Goal: Task Accomplishment & Management: Use online tool/utility

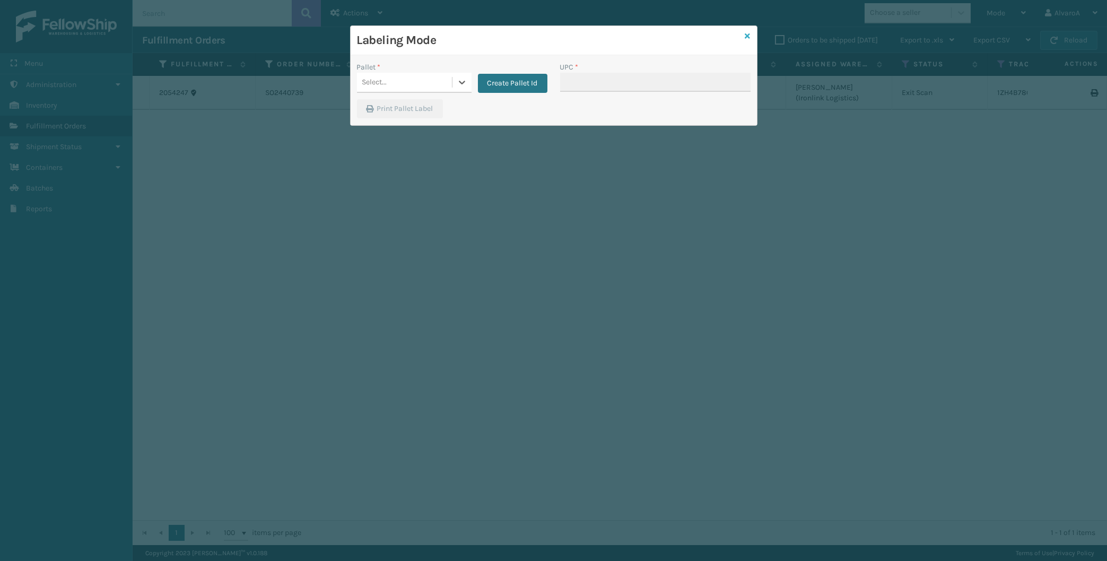
click at [749, 34] on icon at bounding box center [747, 35] width 5 height 7
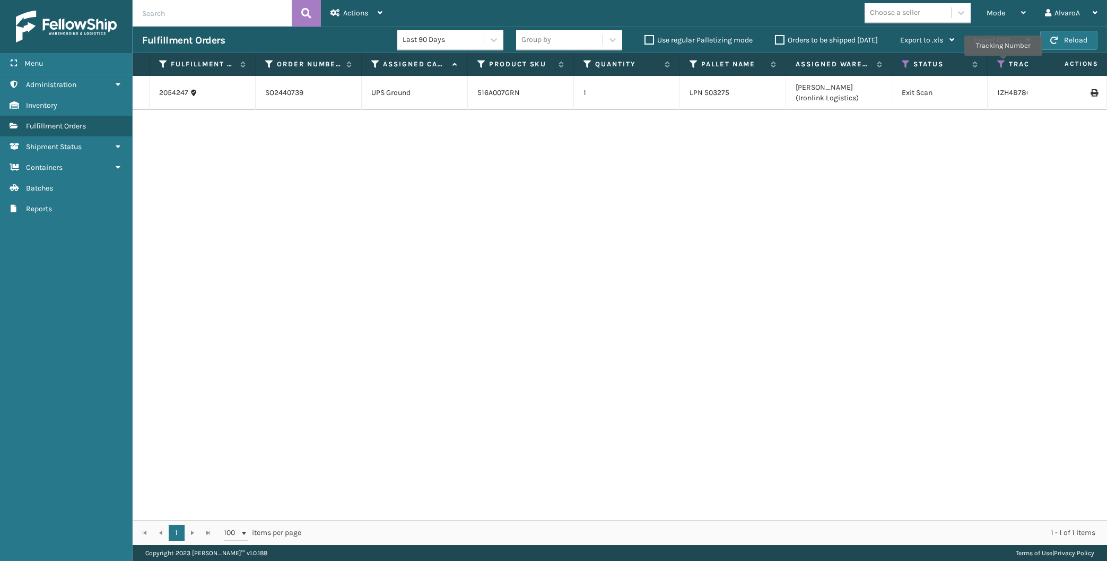
click at [1003, 63] on icon at bounding box center [1001, 64] width 8 height 10
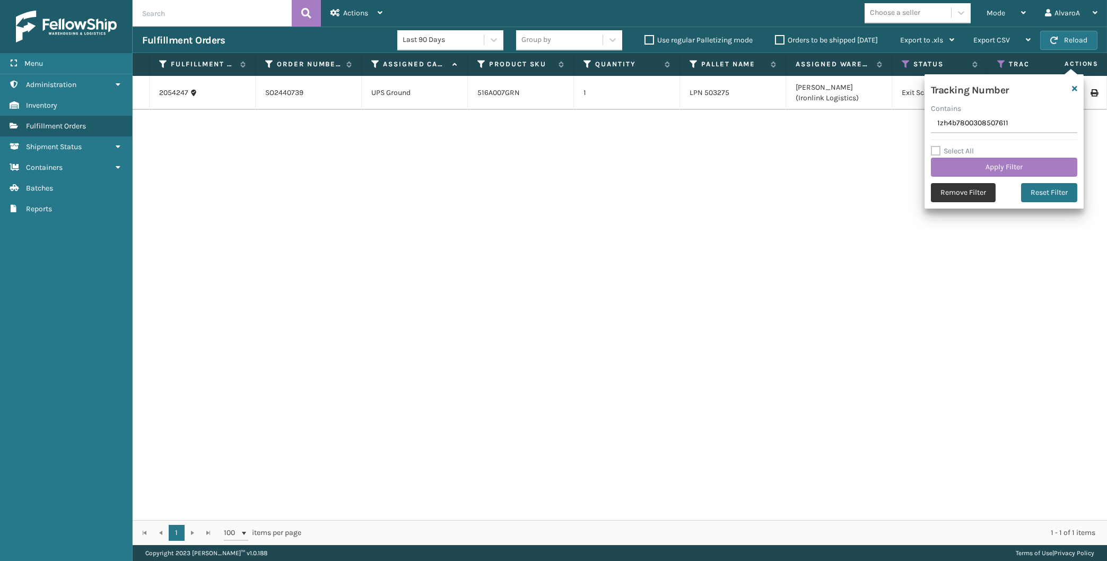
click at [955, 191] on button "Remove Filter" at bounding box center [963, 192] width 65 height 19
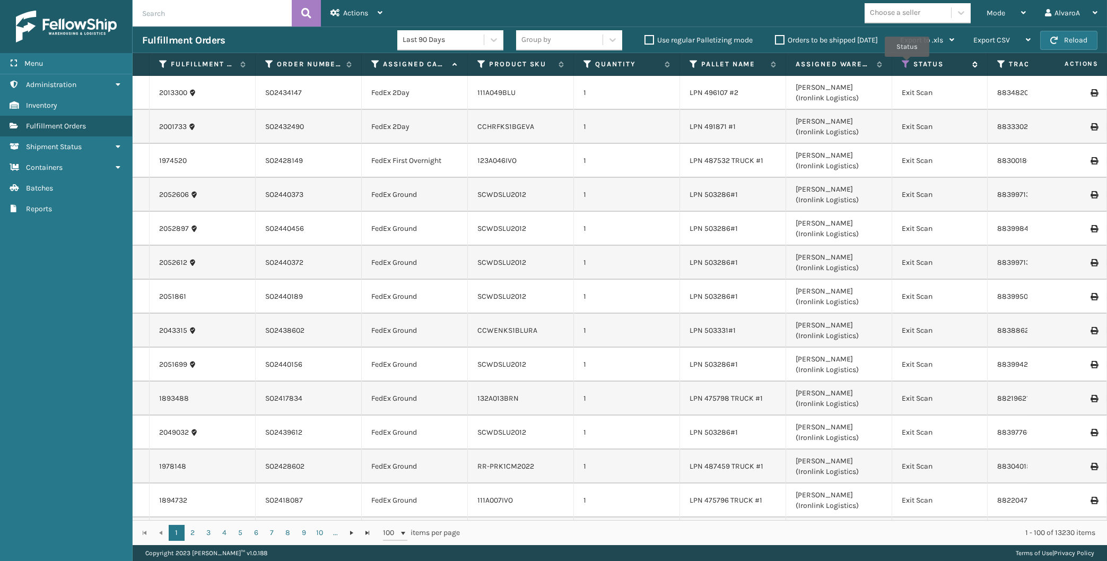
click at [907, 64] on icon at bounding box center [906, 64] width 8 height 10
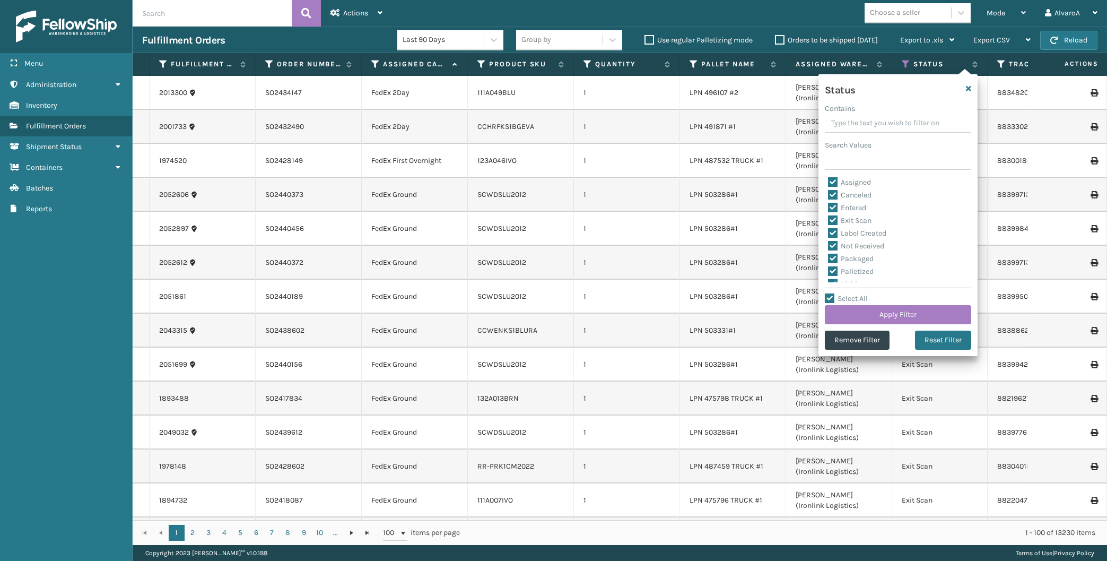
click at [833, 293] on div "Select All Apply Filter" at bounding box center [898, 308] width 146 height 32
click at [832, 294] on div "Select All Apply Filter" at bounding box center [898, 308] width 146 height 32
click at [831, 294] on label "Select All" at bounding box center [846, 298] width 43 height 9
click at [831, 293] on input "Select All" at bounding box center [904, 292] width 159 height 1
checkbox input "false"
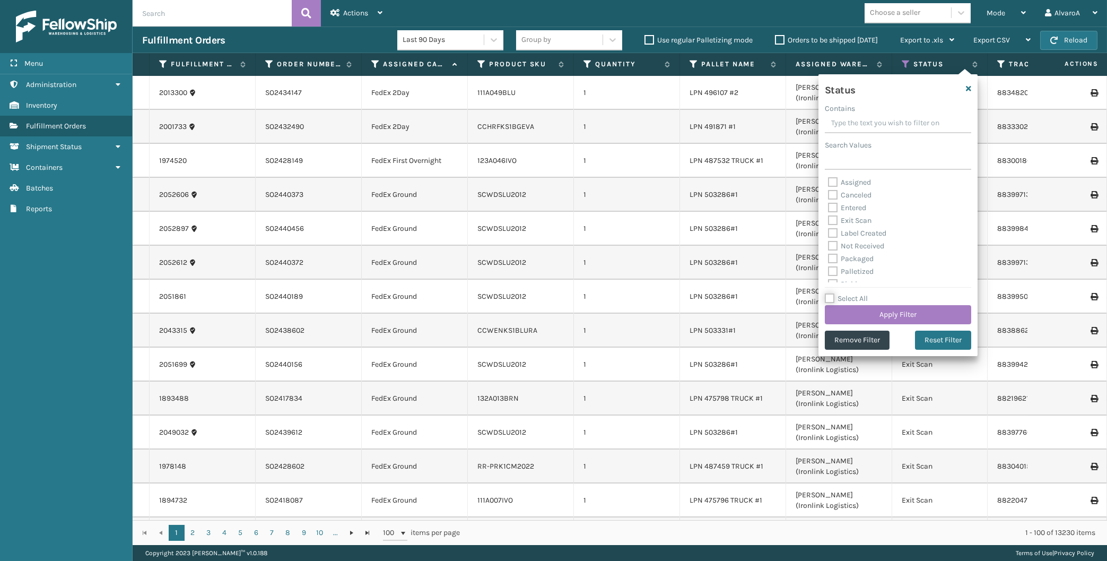
checkbox input "false"
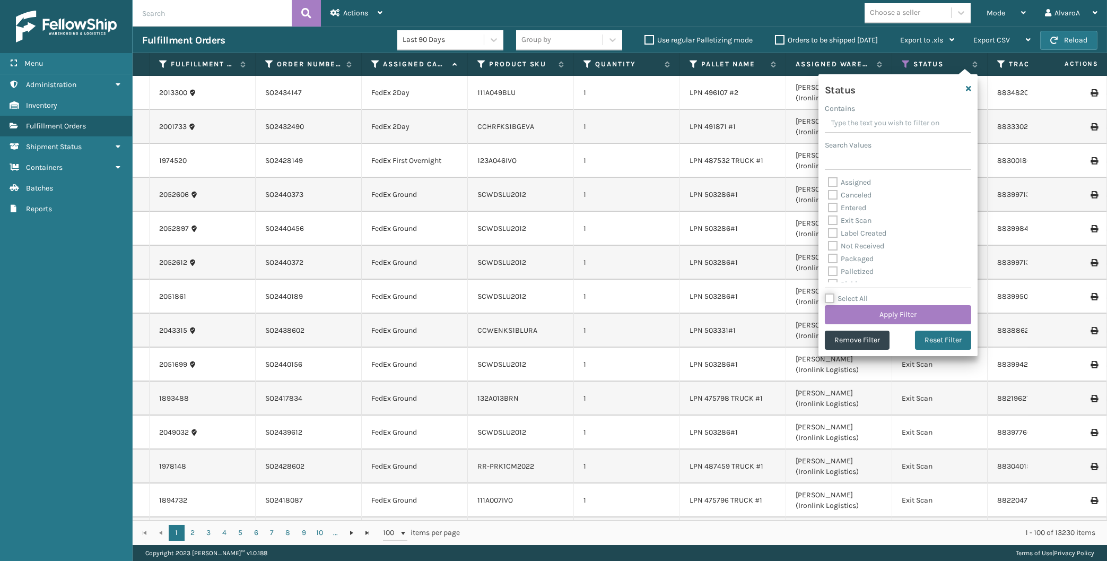
checkbox input "false"
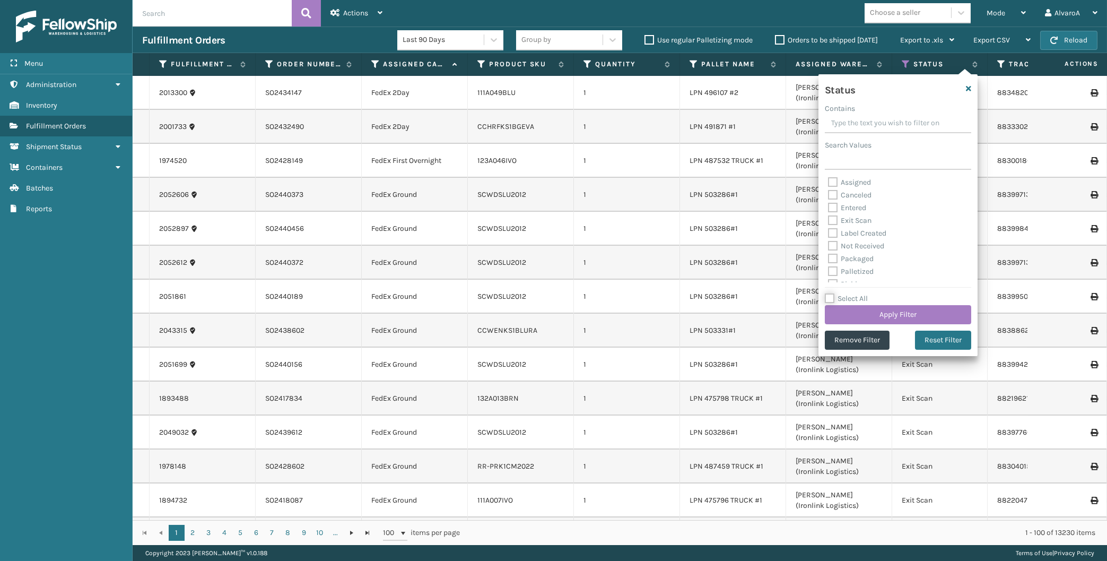
checkbox input "false"
drag, startPoint x: 837, startPoint y: 233, endPoint x: 846, endPoint y: 274, distance: 41.8
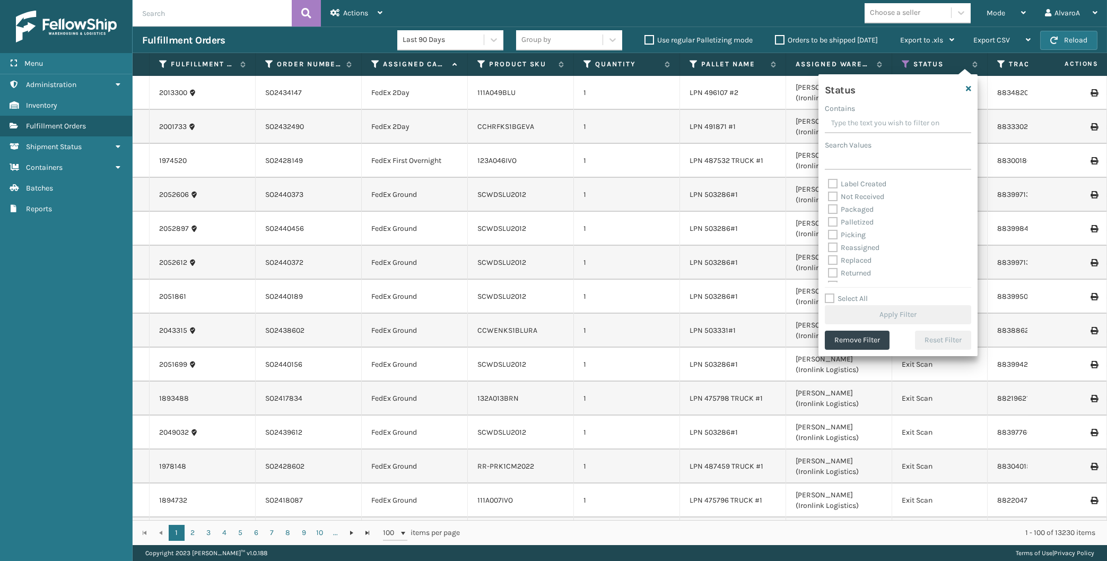
click at [837, 233] on label "Picking" at bounding box center [847, 234] width 38 height 9
click at [828, 233] on input "Picking" at bounding box center [828, 232] width 1 height 7
checkbox input "true"
click at [859, 316] on button "Apply Filter" at bounding box center [898, 314] width 146 height 19
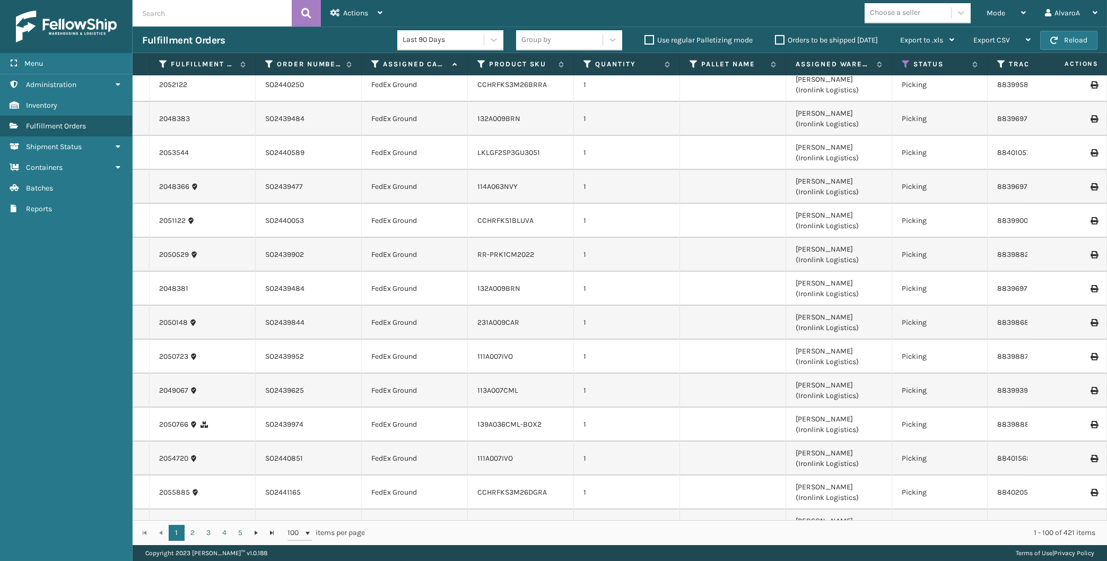
scroll to position [1343, 0]
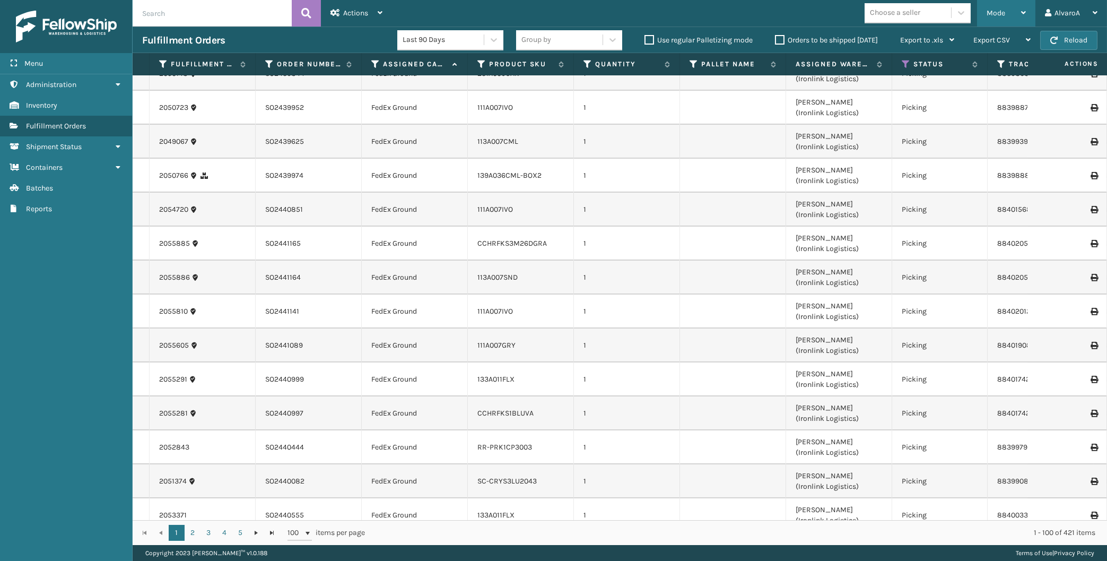
click at [991, 21] on div "Mode" at bounding box center [1005, 13] width 39 height 27
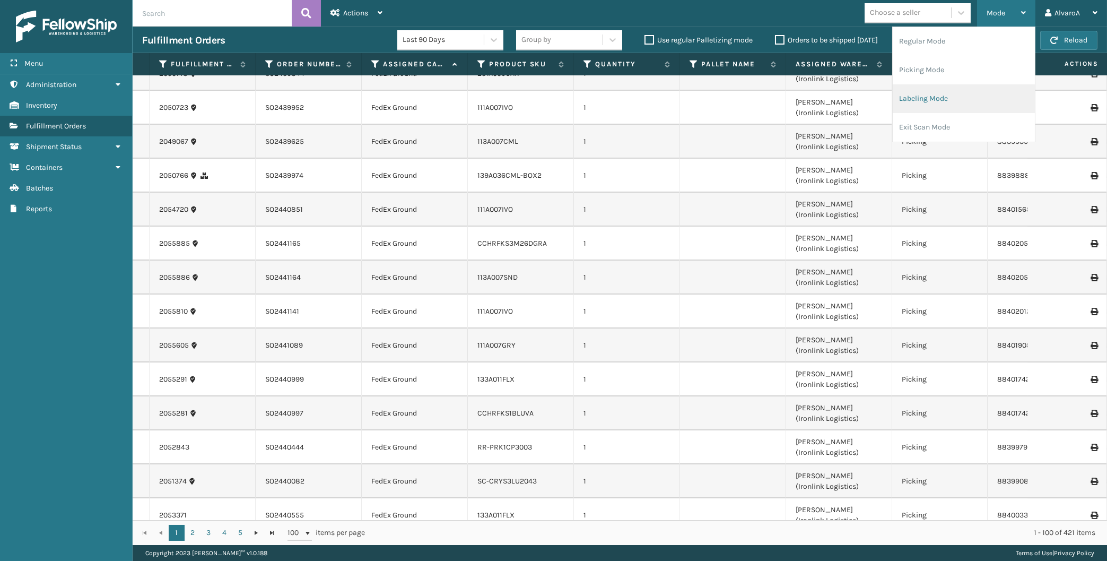
click at [961, 90] on li "Labeling Mode" at bounding box center [964, 98] width 142 height 29
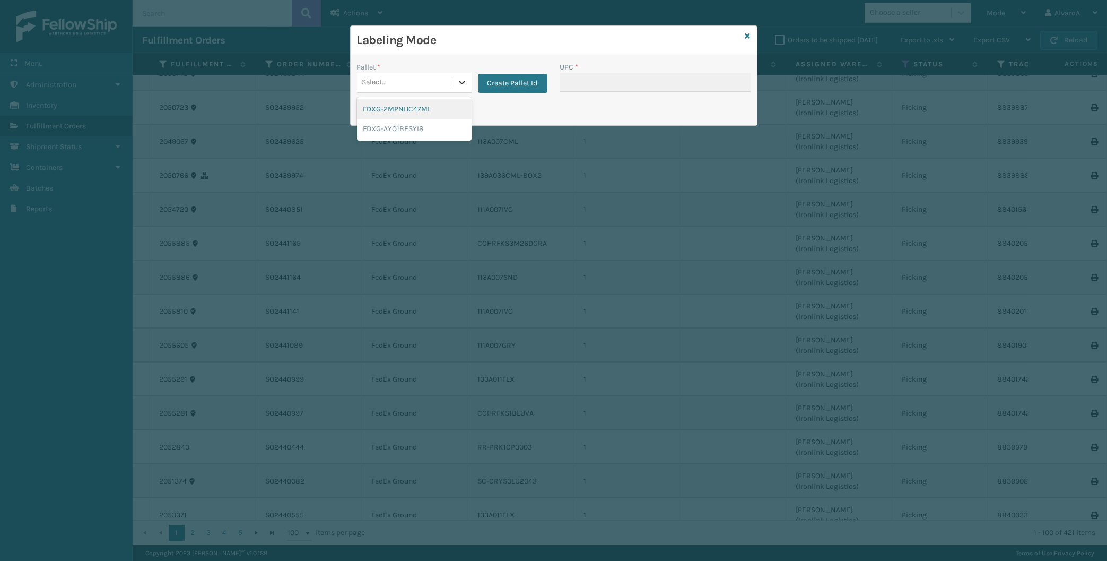
click at [464, 76] on div at bounding box center [461, 82] width 19 height 19
click at [487, 88] on button "Create Pallet Id" at bounding box center [512, 83] width 69 height 19
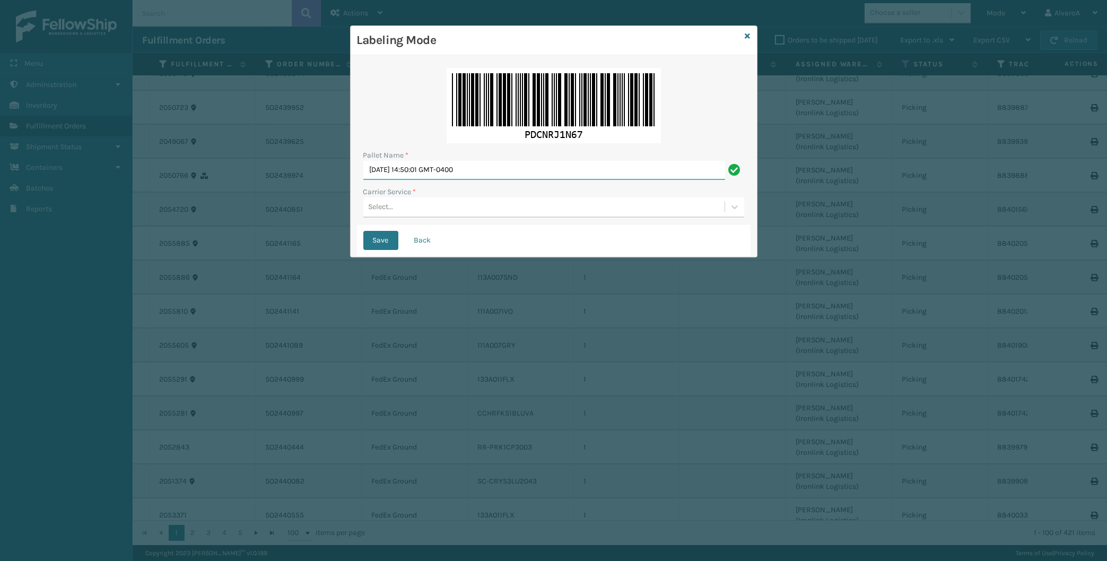
drag, startPoint x: 493, startPoint y: 170, endPoint x: 238, endPoint y: 252, distance: 268.2
click at [363, 180] on input "[DATE] 14:50:01 GMT-0400" at bounding box center [544, 170] width 362 height 19
type input "LPN 503277"
click at [380, 204] on div "Select..." at bounding box center [381, 207] width 25 height 11
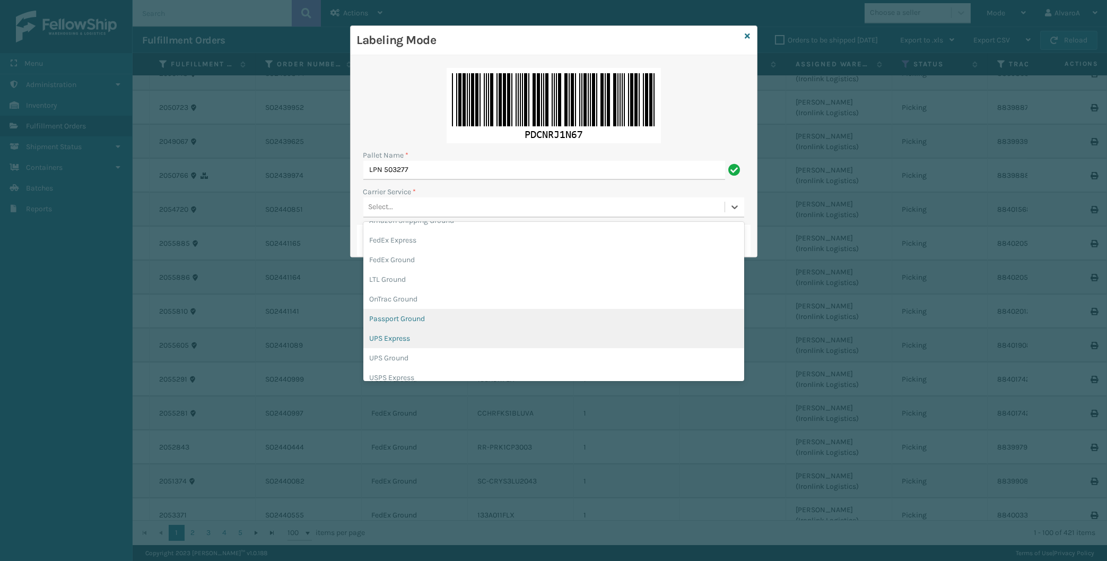
scroll to position [49, 0]
click at [376, 339] on div "UPS Ground" at bounding box center [553, 341] width 381 height 20
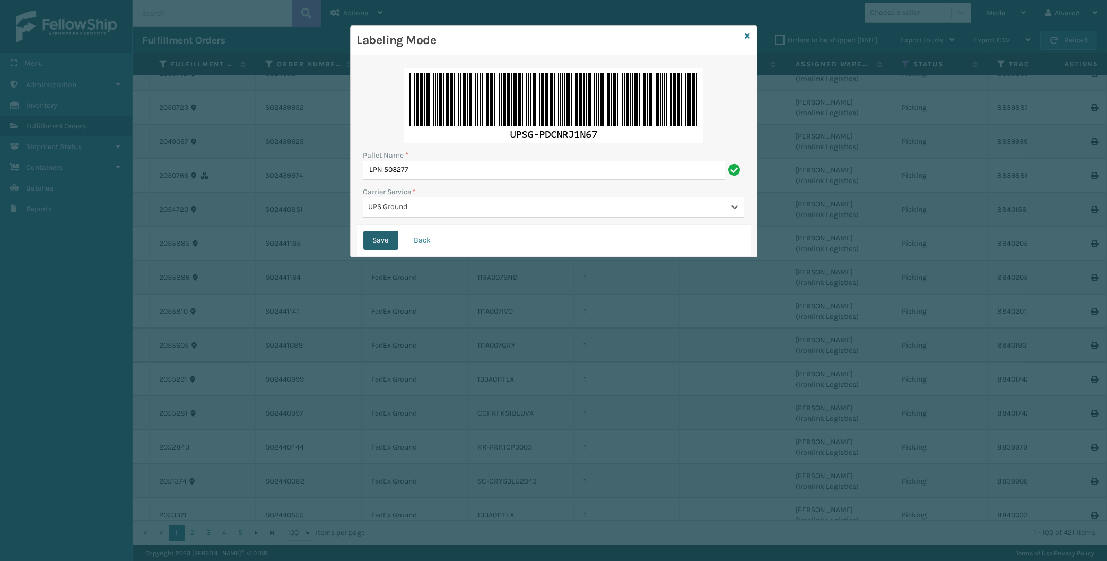
click at [378, 242] on button "Save" at bounding box center [380, 240] width 35 height 19
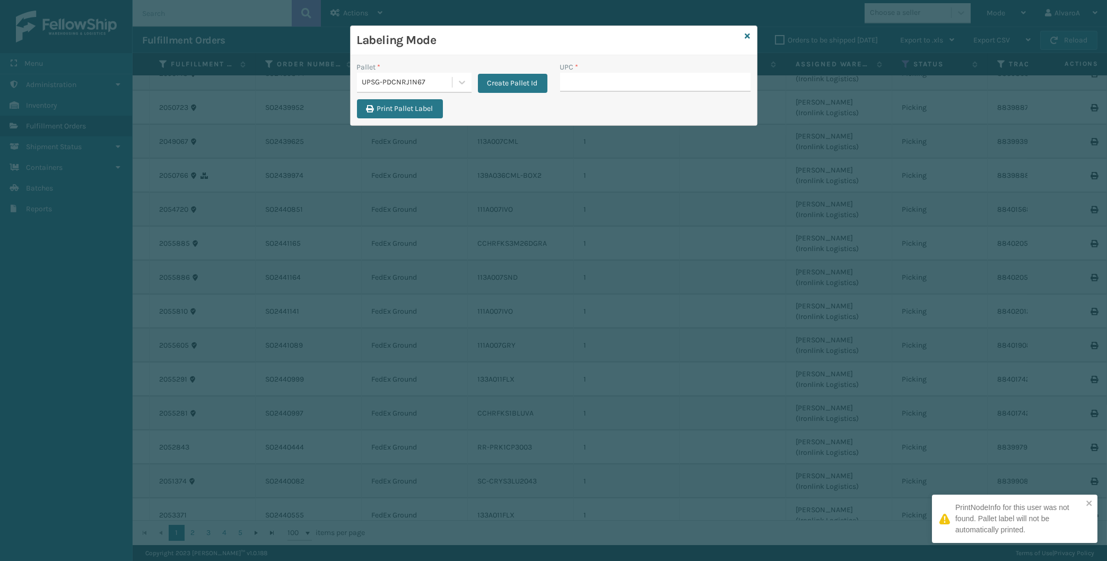
click at [584, 85] on input "UPC *" at bounding box center [655, 82] width 190 height 19
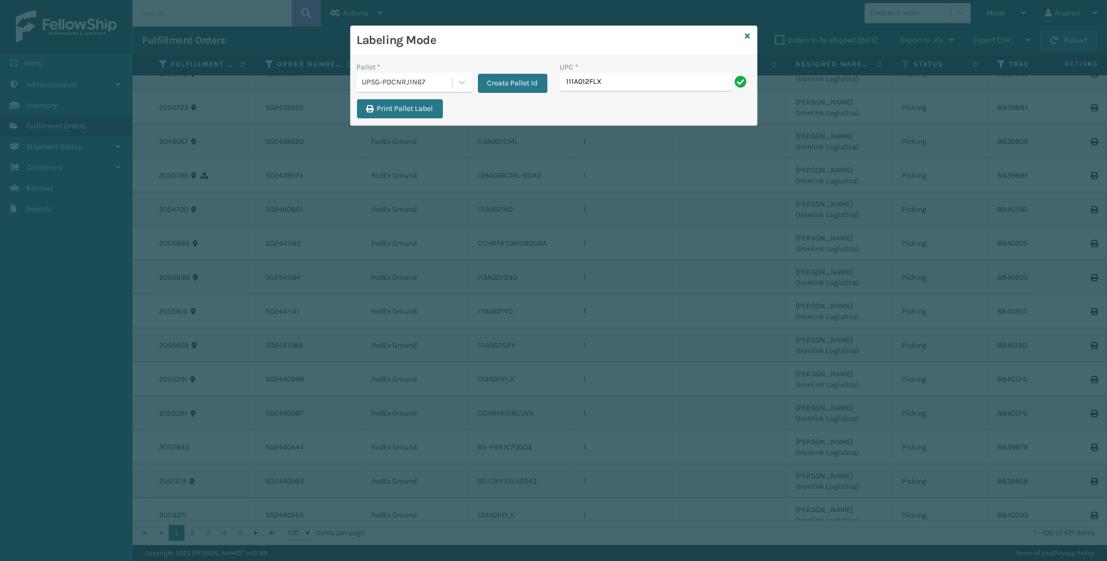
type input "111A012FLX"
type input "114A064BGE"
type input "133A013NVY"
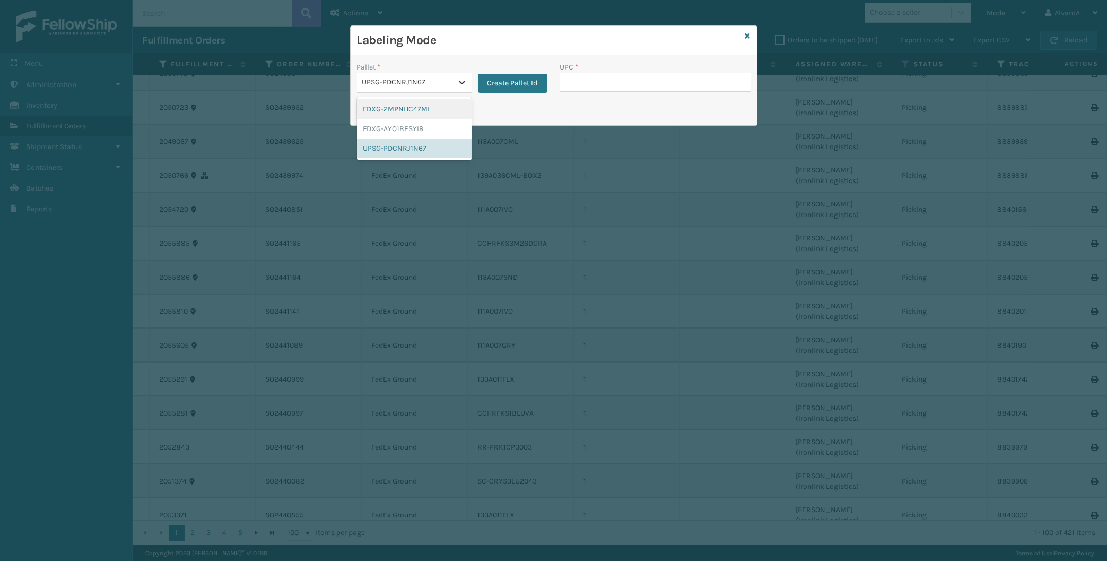
click at [453, 86] on div at bounding box center [461, 82] width 19 height 19
click at [417, 151] on div "UPSG-PDCNRJ1N67" at bounding box center [414, 148] width 115 height 20
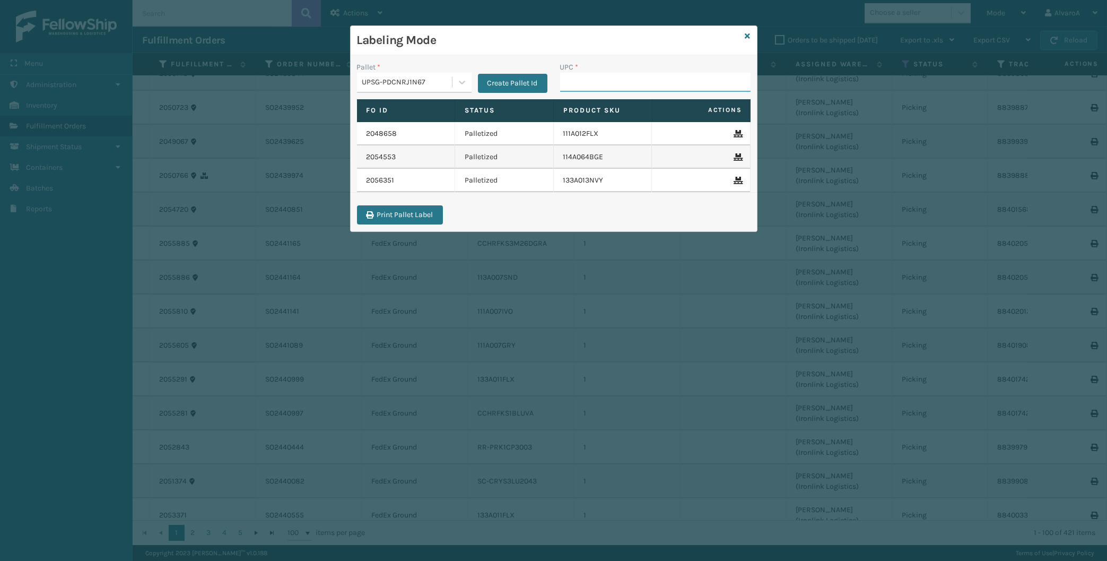
click at [577, 79] on input "UPC *" at bounding box center [655, 82] width 190 height 19
type input "CCHRFKS3BLUVA"
type input "CCHRFKS3M26BKVA"
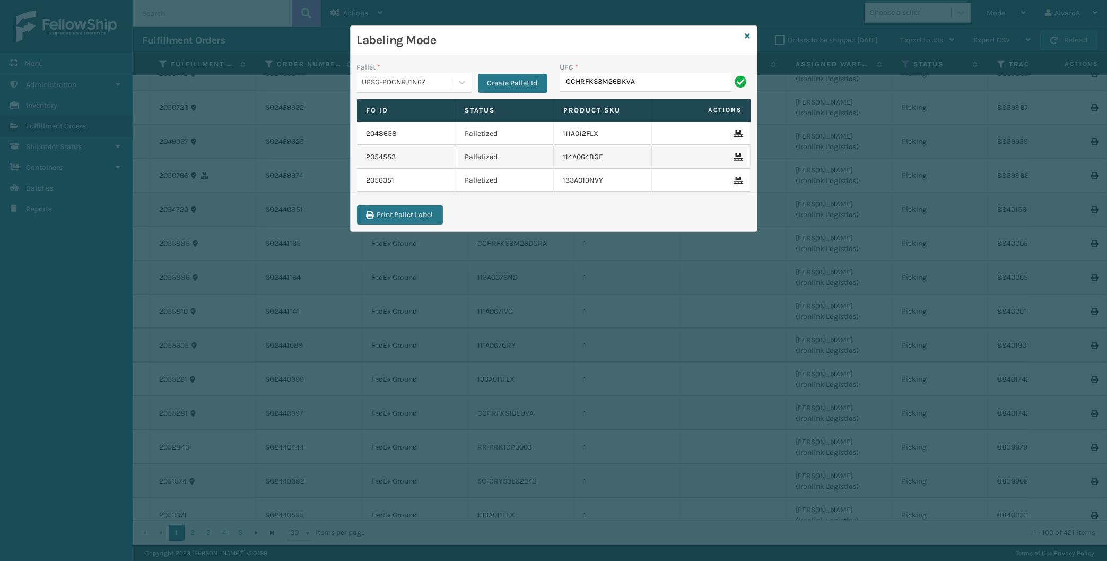
type input "CCHRFKS3M26BKVA"
type input "CCHRFKS3M26DGra"
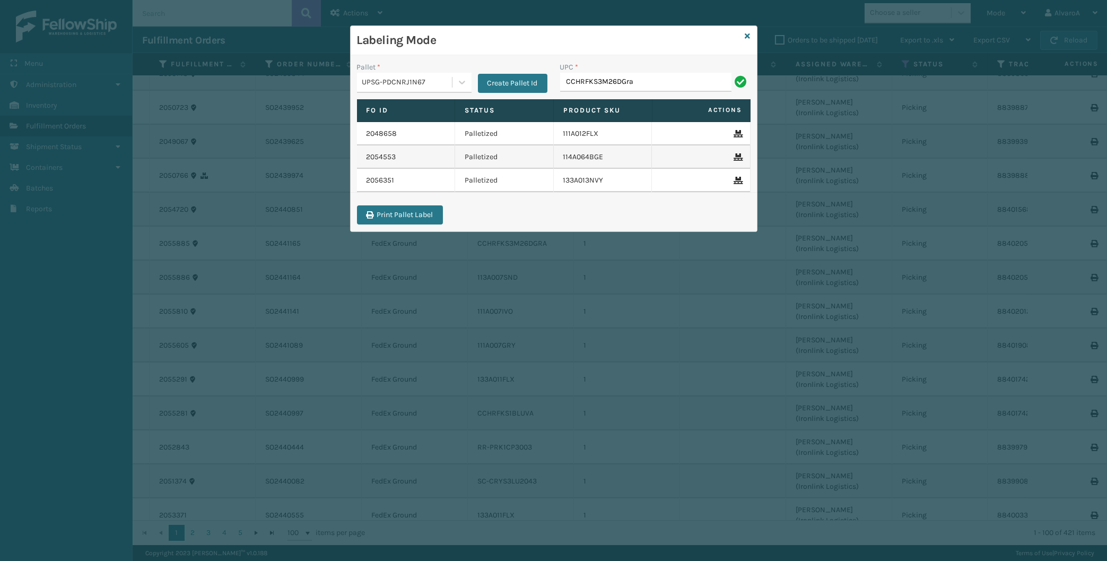
type input "CCHRFKS3M26DGra"
click at [578, 81] on input "UPC *" at bounding box center [655, 82] width 190 height 19
paste input "CCHRFKS3M26DGra"
type input "CCHRFKS3M26DGra"
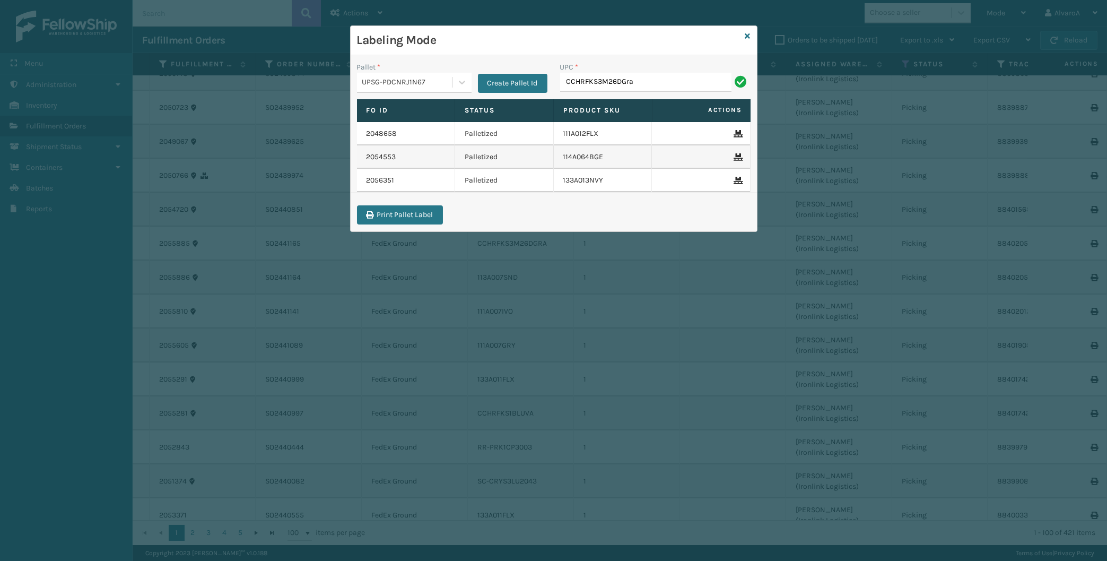
type input "CCHRFKS3M26DGra"
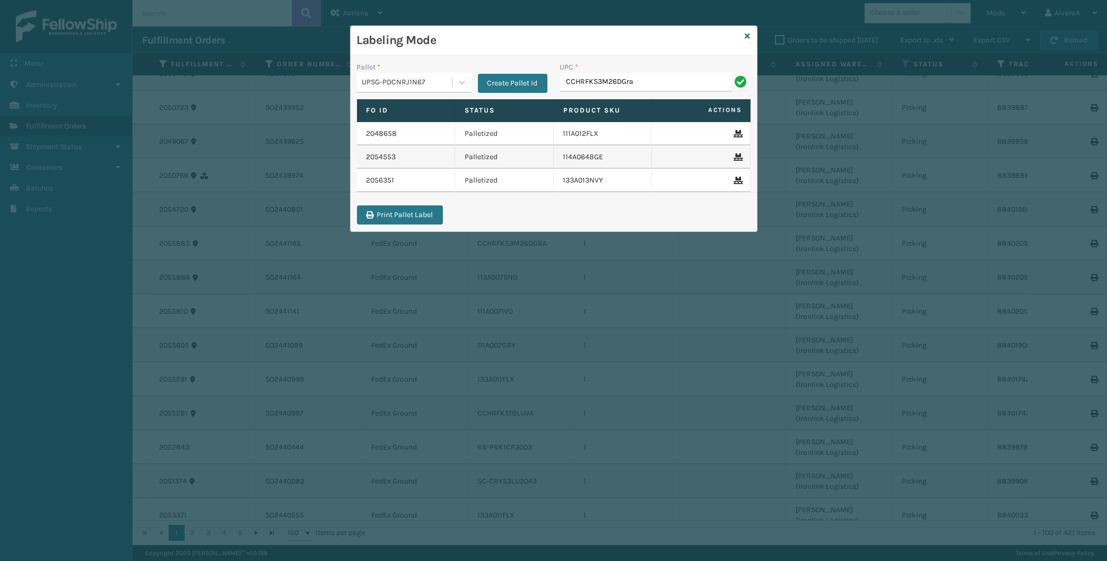
type input "CCHRFKS3M26DGra"
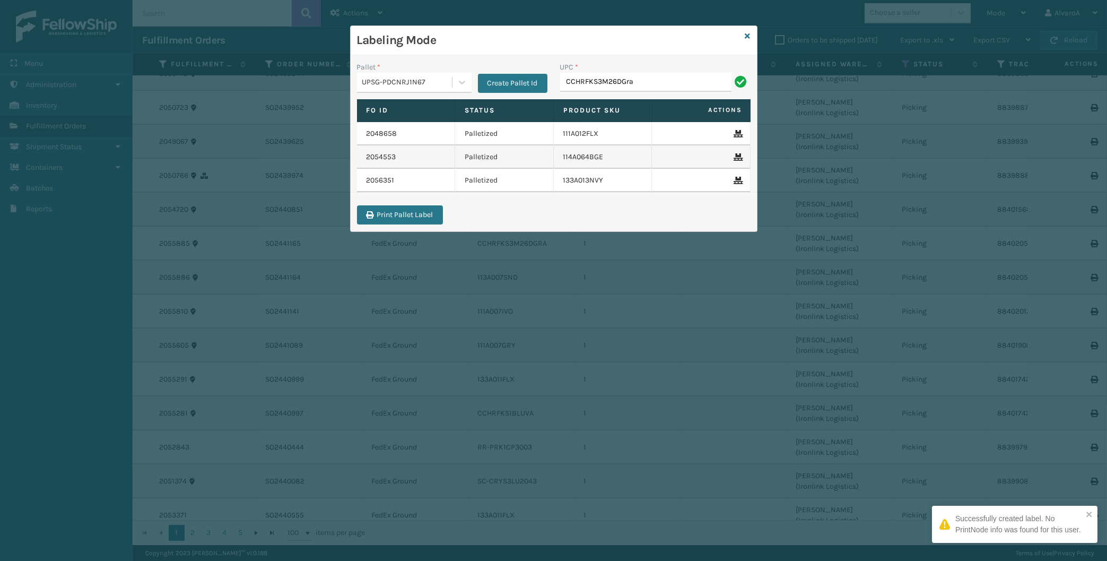
type input "CCHRFKS3M26DGra"
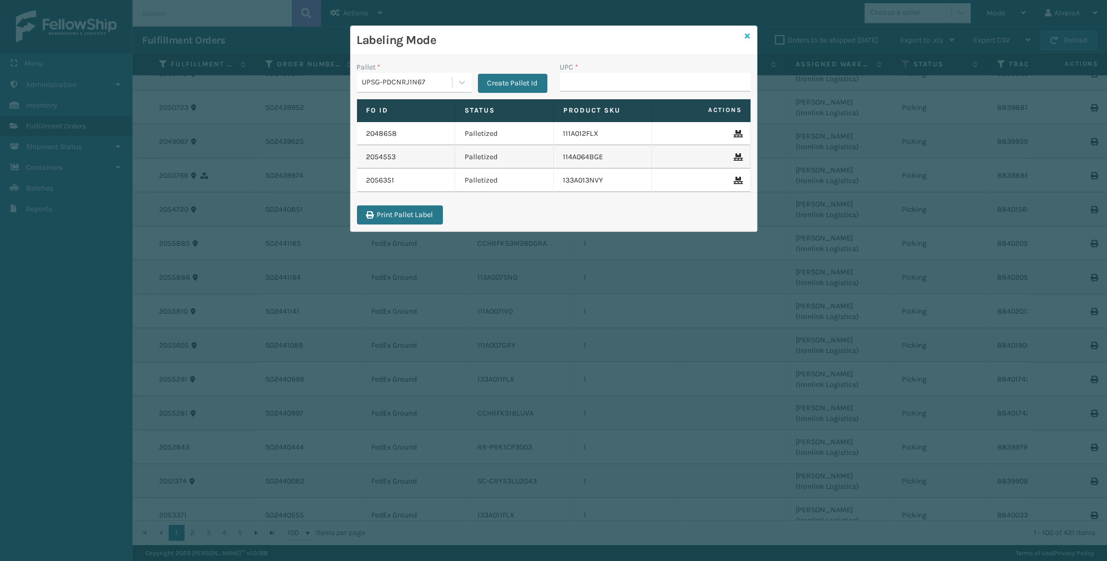
click at [749, 36] on icon at bounding box center [747, 35] width 5 height 7
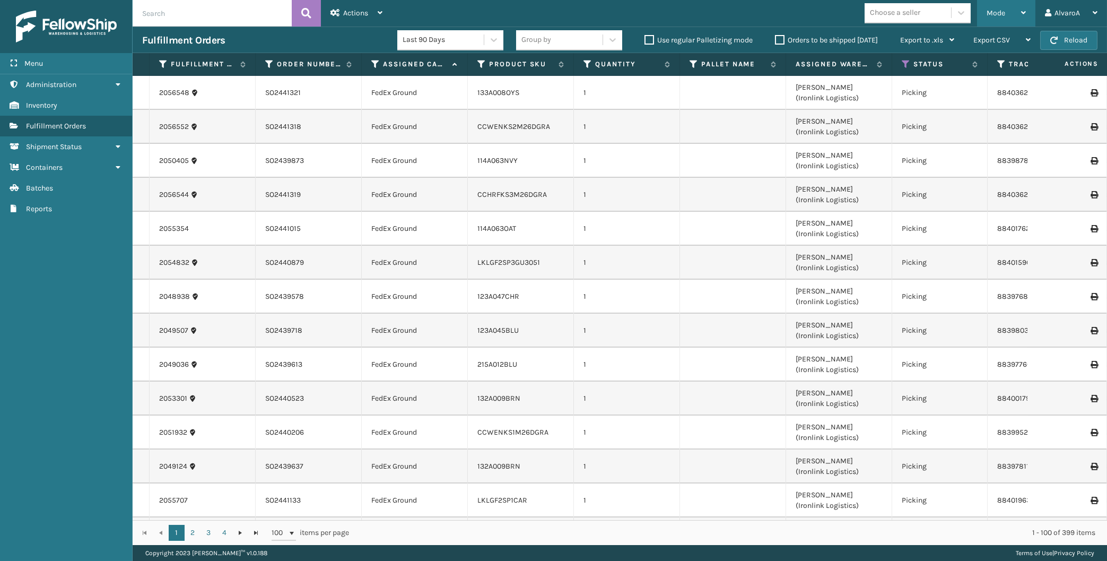
click at [1004, 12] on span "Mode" at bounding box center [995, 12] width 19 height 9
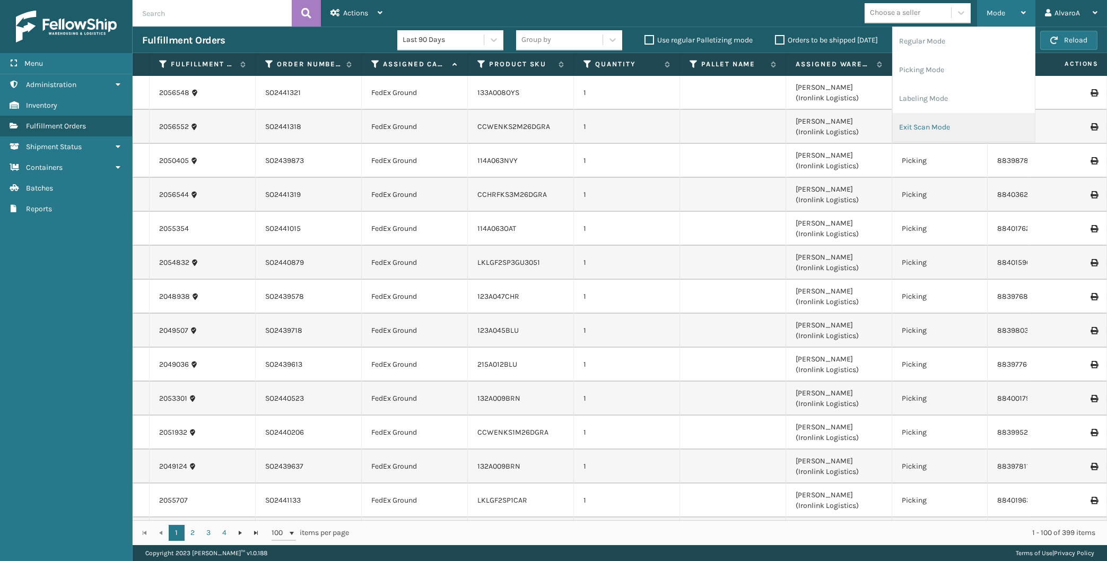
click at [916, 128] on li "Exit Scan Mode" at bounding box center [964, 127] width 142 height 29
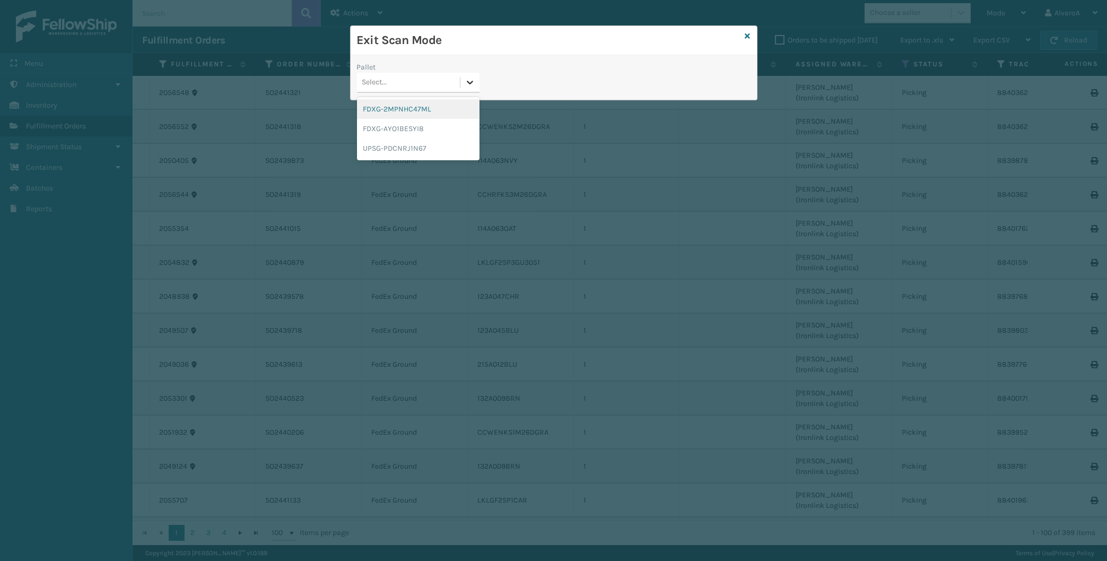
click at [469, 81] on icon at bounding box center [470, 82] width 11 height 11
click at [399, 152] on div "UPSG-PDCNRJ1N67" at bounding box center [418, 148] width 123 height 20
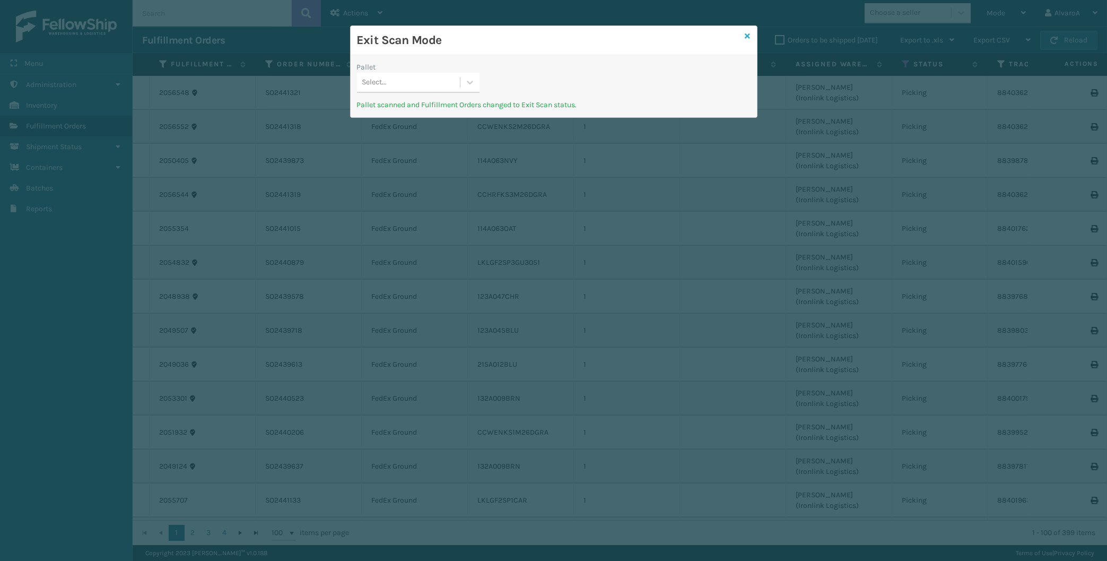
click at [746, 33] on icon at bounding box center [747, 35] width 5 height 7
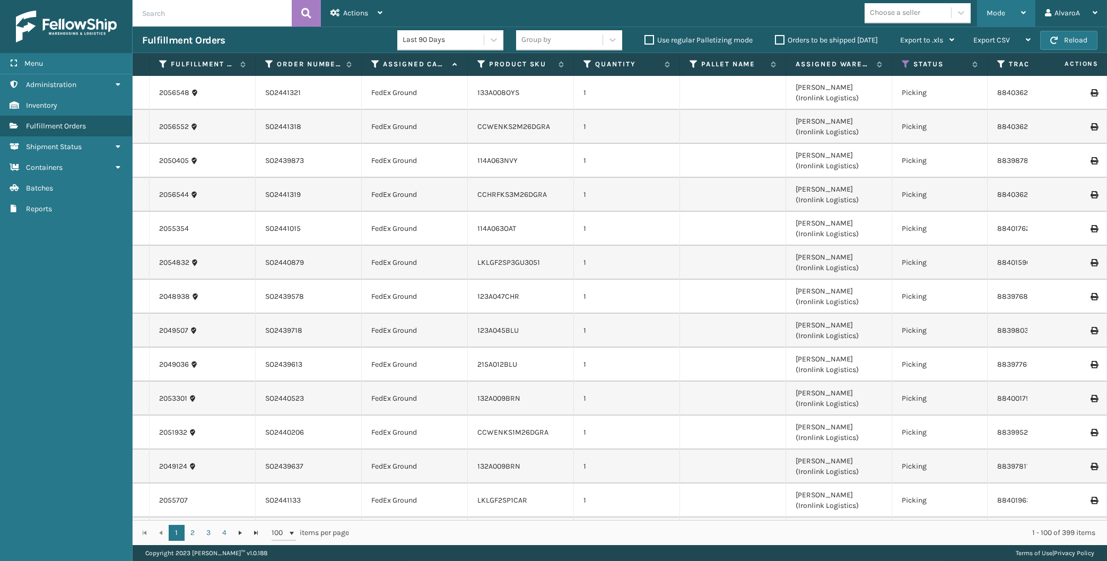
click at [1017, 16] on div "Mode" at bounding box center [1005, 13] width 39 height 27
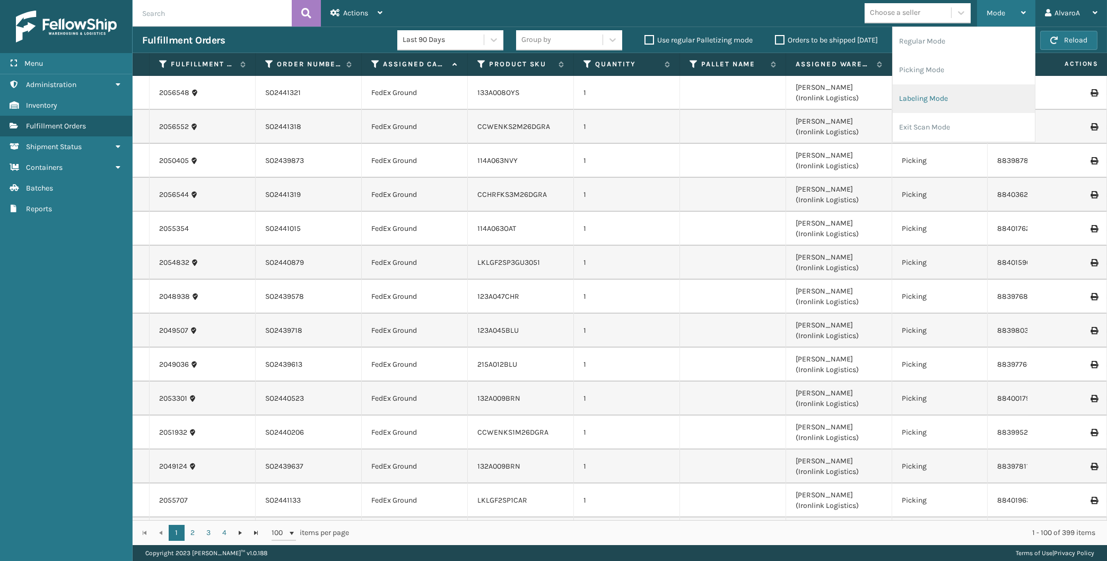
click at [941, 97] on li "Labeling Mode" at bounding box center [964, 98] width 142 height 29
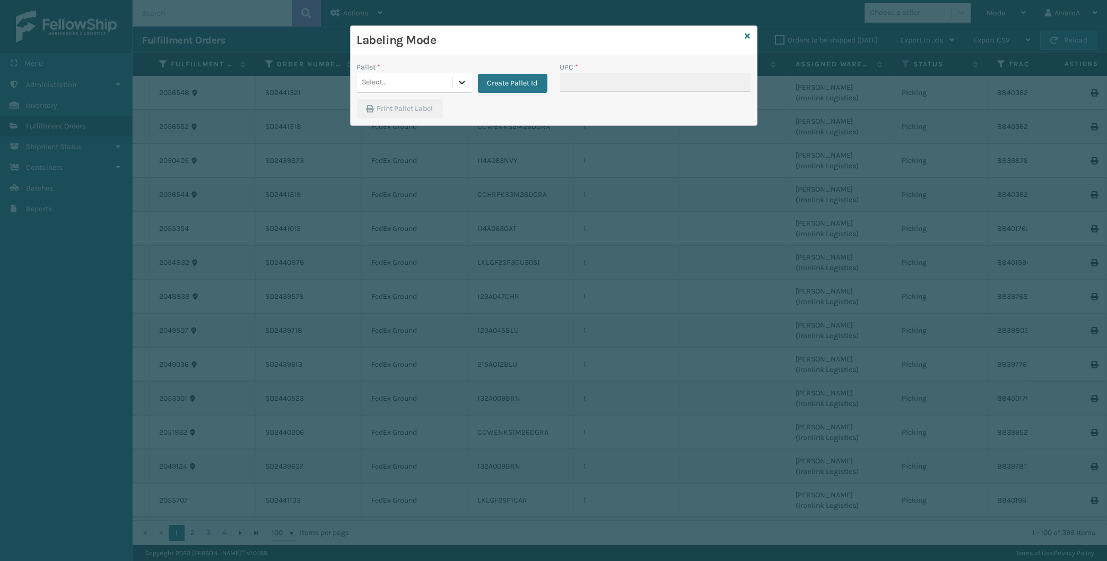
click at [467, 80] on div at bounding box center [461, 82] width 19 height 19
click at [504, 91] on button "Create Pallet Id" at bounding box center [512, 83] width 69 height 19
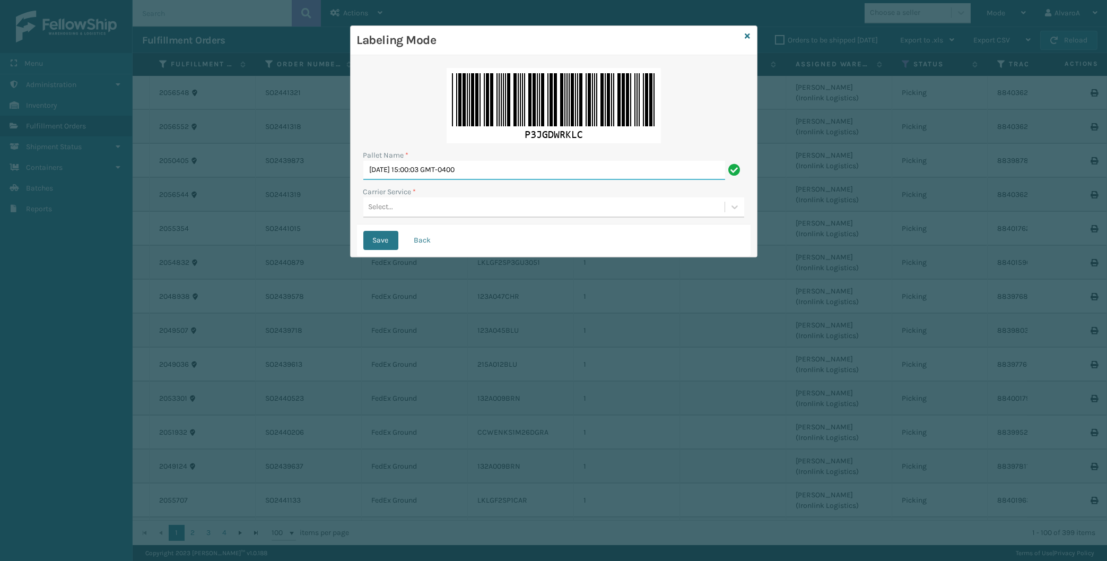
drag, startPoint x: 519, startPoint y: 169, endPoint x: 269, endPoint y: 248, distance: 261.3
click at [363, 180] on input "[DATE] 15:00:03 GMT-0400" at bounding box center [544, 170] width 362 height 19
type input "LPN 503266"
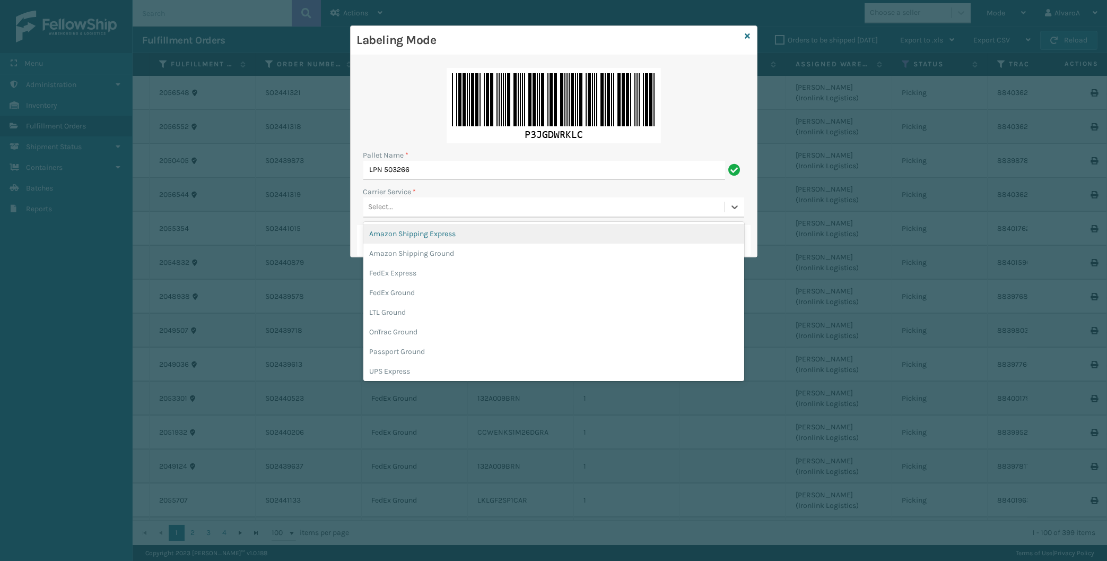
click at [406, 212] on div "Select..." at bounding box center [543, 207] width 361 height 18
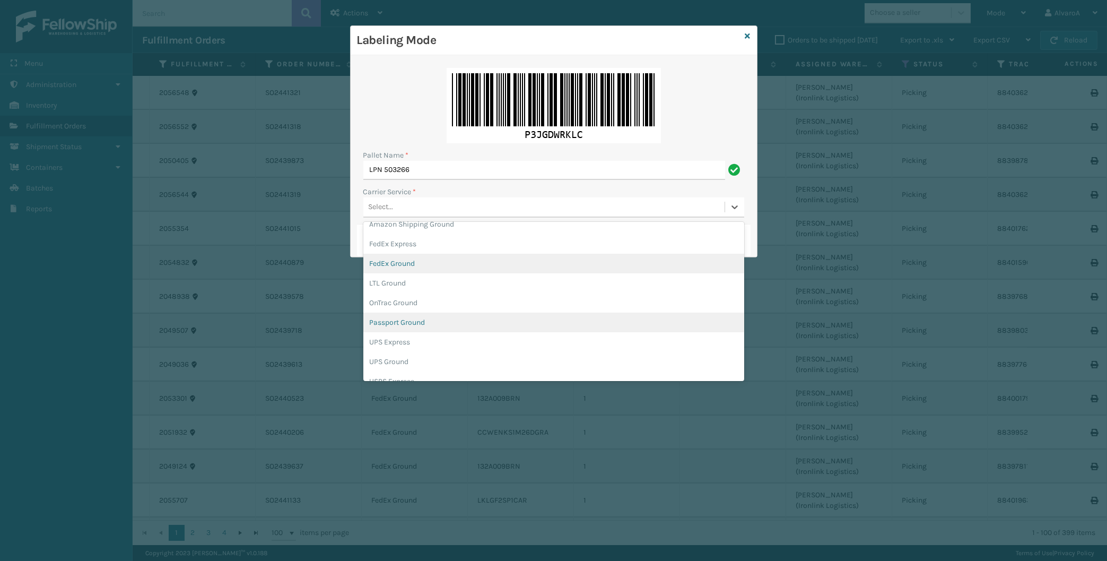
scroll to position [61, 0]
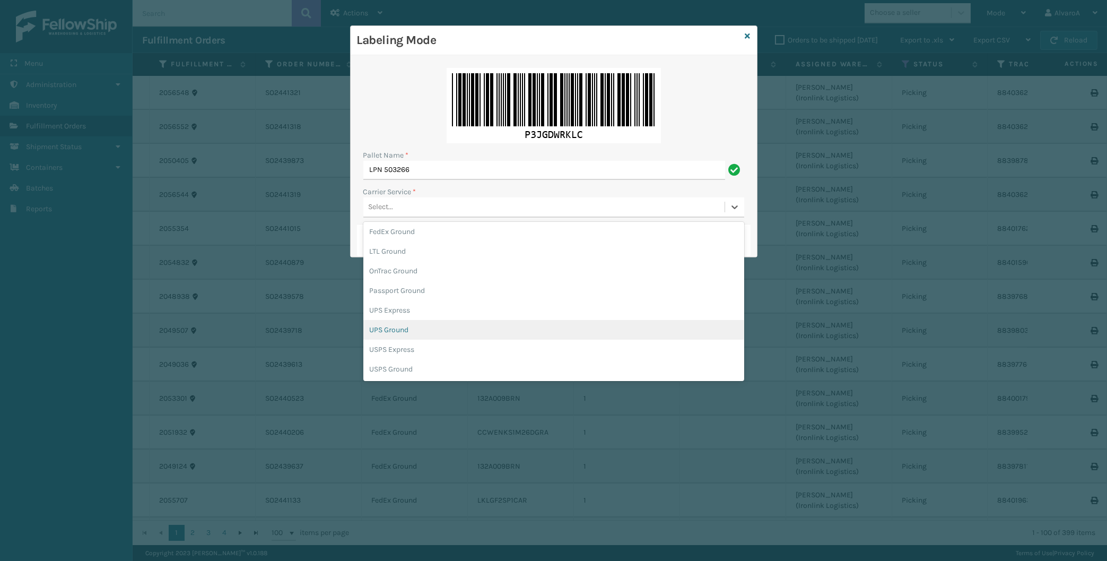
drag, startPoint x: 389, startPoint y: 326, endPoint x: 378, endPoint y: 272, distance: 54.7
click at [389, 324] on div "UPS Ground" at bounding box center [553, 330] width 381 height 20
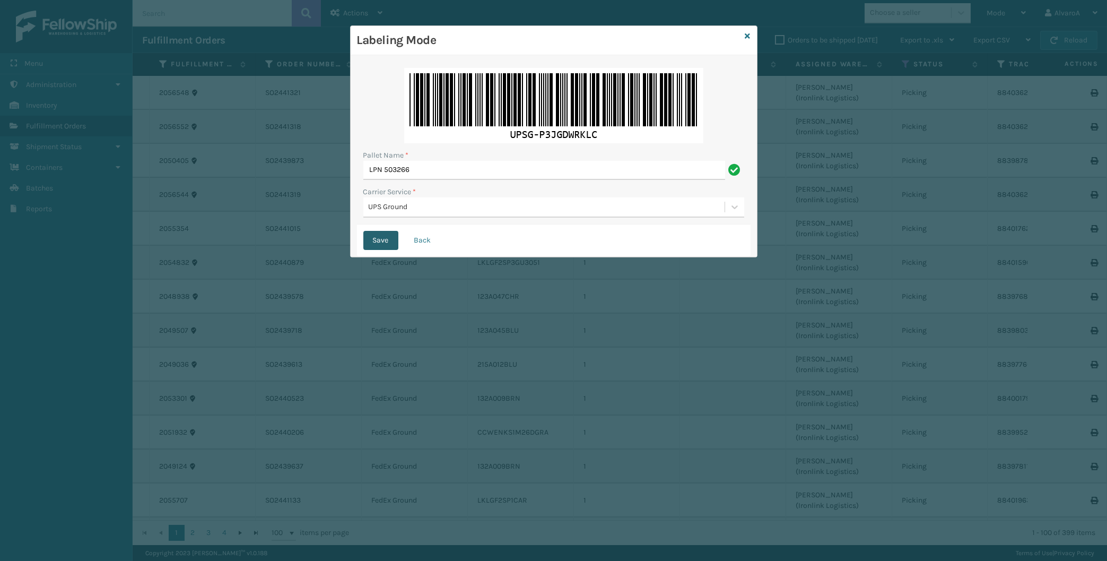
click at [379, 243] on button "Save" at bounding box center [380, 240] width 35 height 19
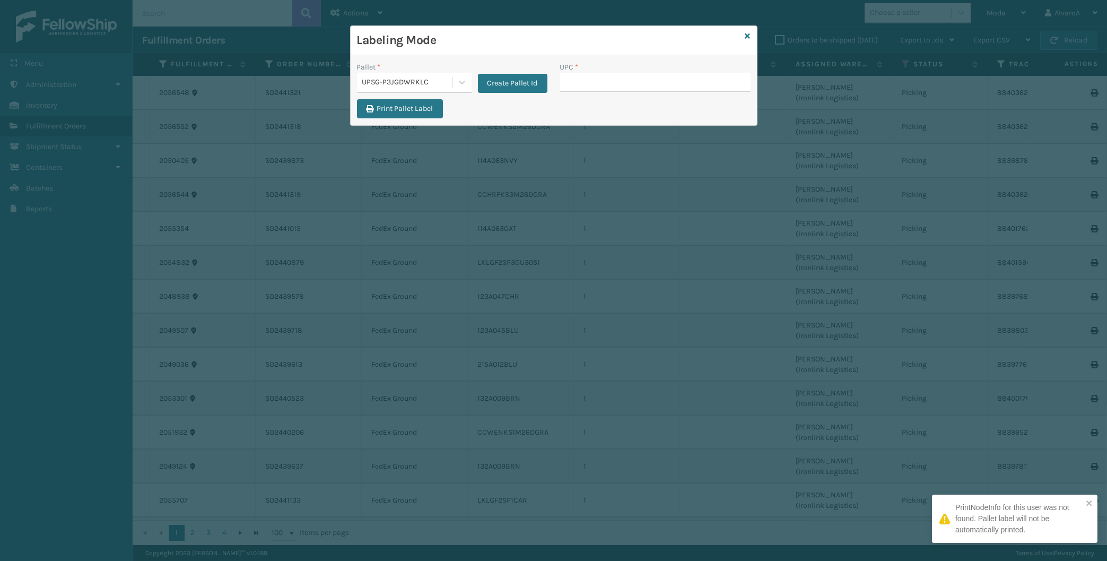
click at [596, 72] on div "UPC *" at bounding box center [655, 67] width 190 height 11
click at [596, 85] on input "UPC *" at bounding box center [655, 82] width 190 height 19
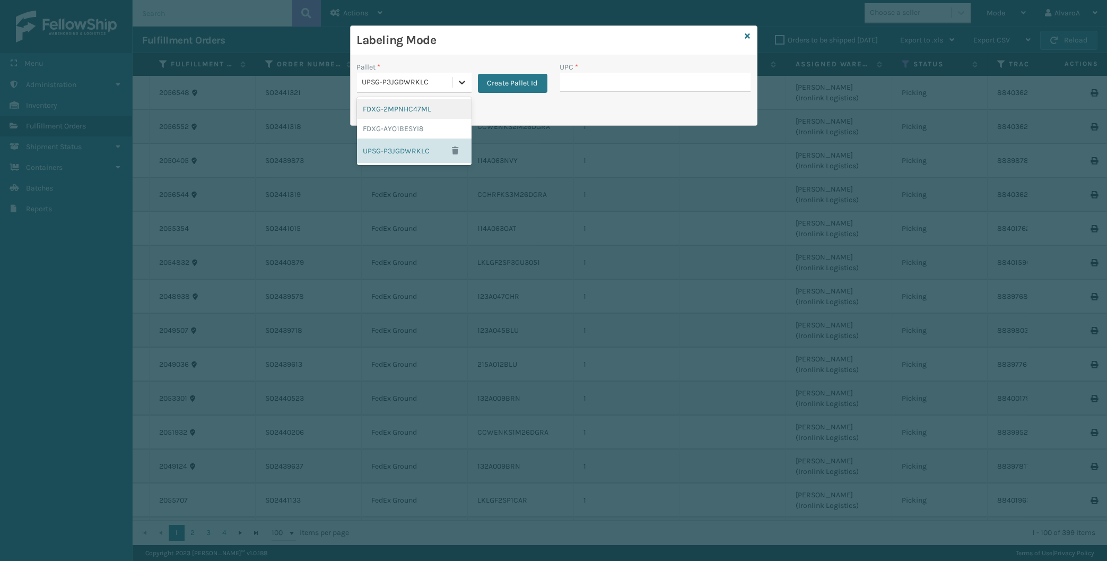
click at [461, 82] on icon at bounding box center [462, 82] width 11 height 11
click at [416, 151] on div "UPSG-P3JGDWRKLC" at bounding box center [414, 150] width 115 height 24
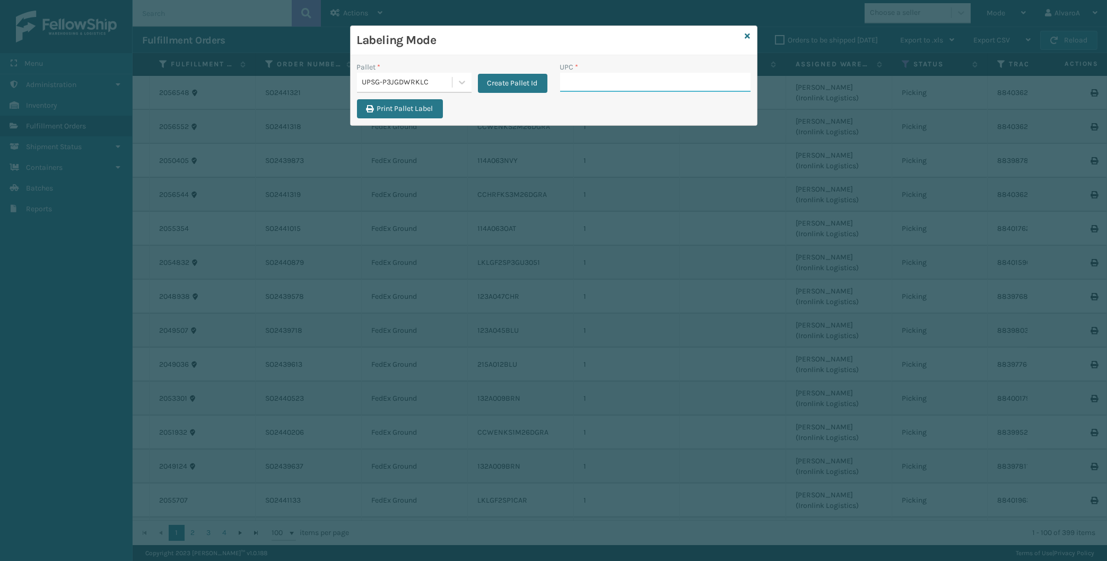
click at [616, 85] on input "UPC *" at bounding box center [655, 82] width 190 height 19
click at [471, 80] on div "Create Pallet Id" at bounding box center [509, 77] width 76 height 31
click at [460, 81] on icon at bounding box center [462, 82] width 11 height 11
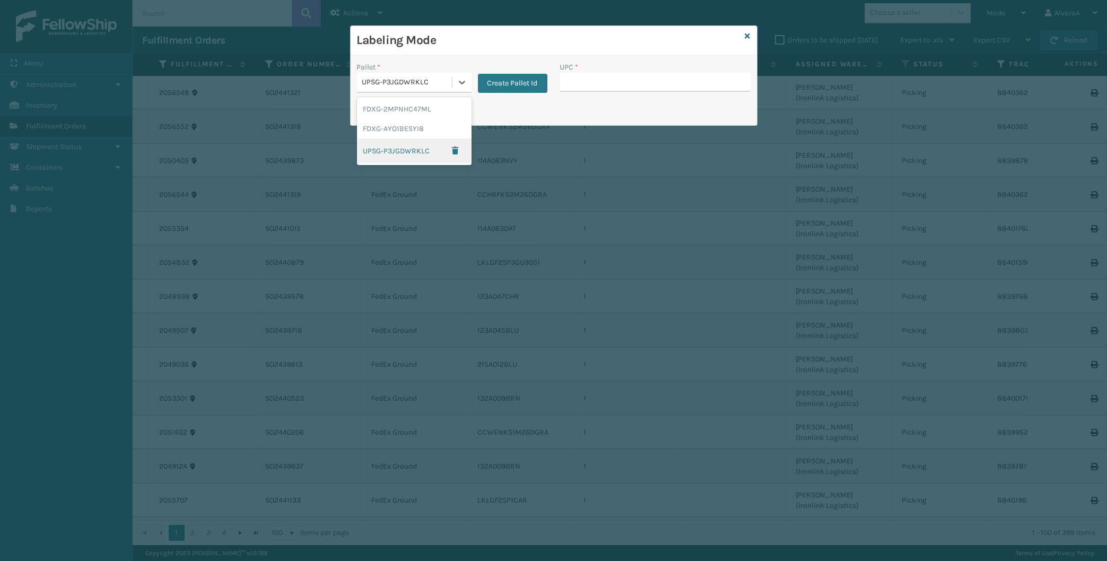
click at [390, 149] on div "UPSG-P3JGDWRKLC" at bounding box center [414, 150] width 115 height 24
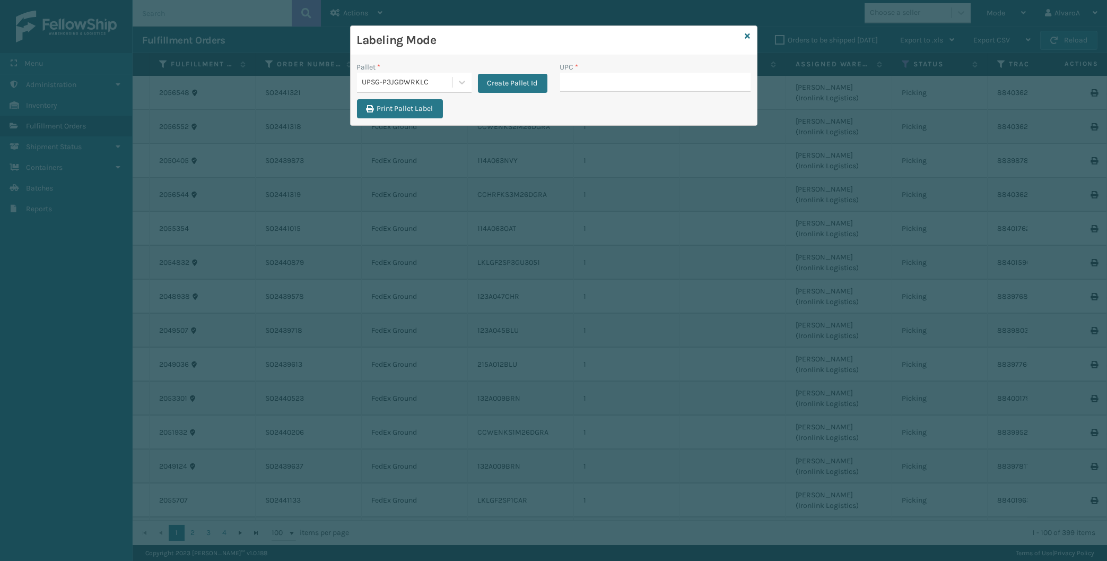
click at [750, 36] on div "Labeling Mode" at bounding box center [554, 40] width 406 height 29
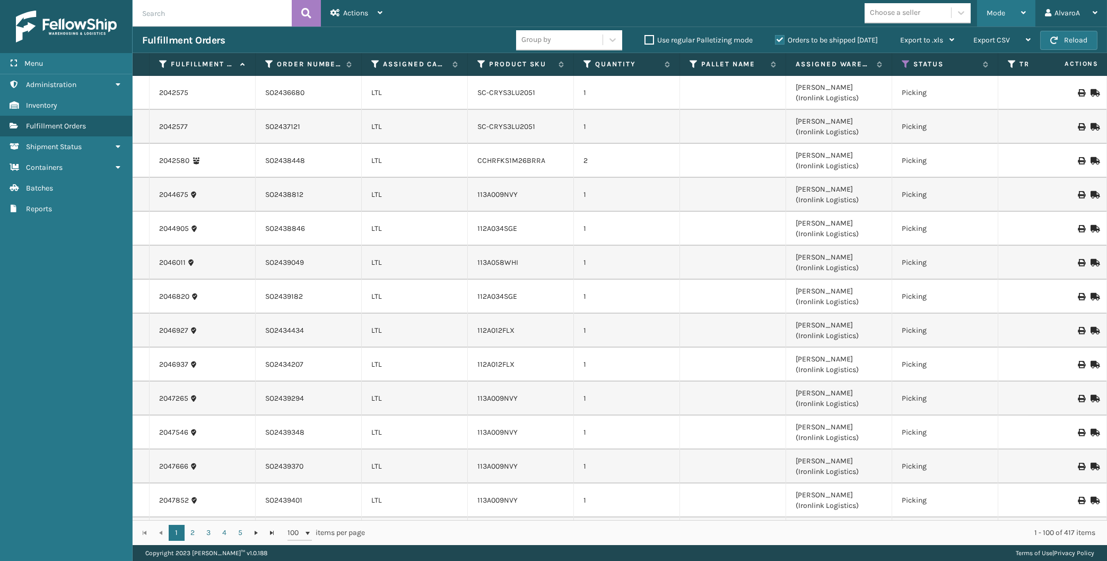
click at [1011, 14] on div "Mode" at bounding box center [1005, 13] width 39 height 27
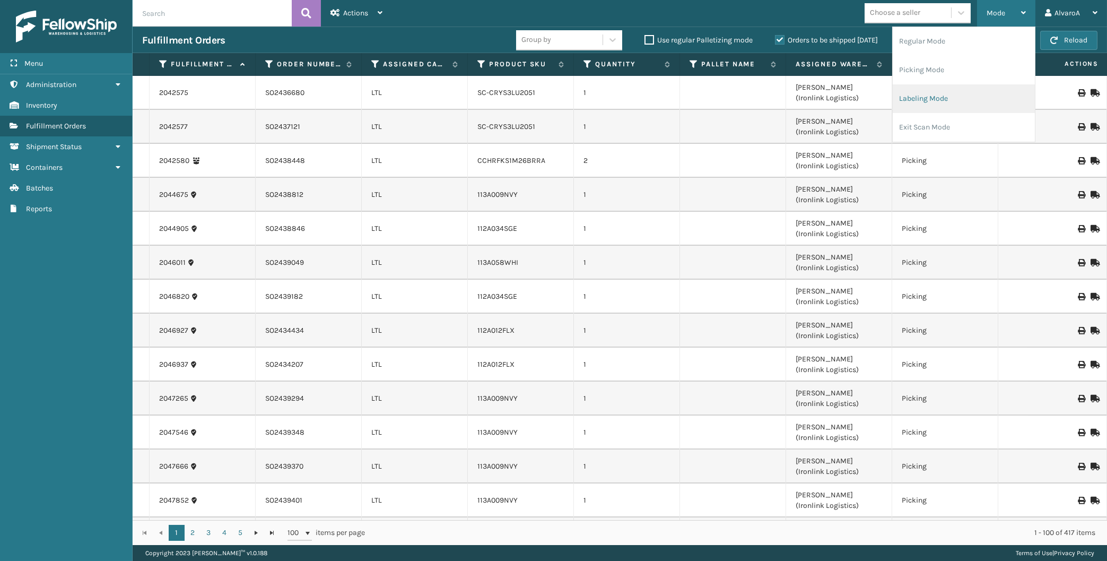
click at [949, 94] on li "Labeling Mode" at bounding box center [964, 98] width 142 height 29
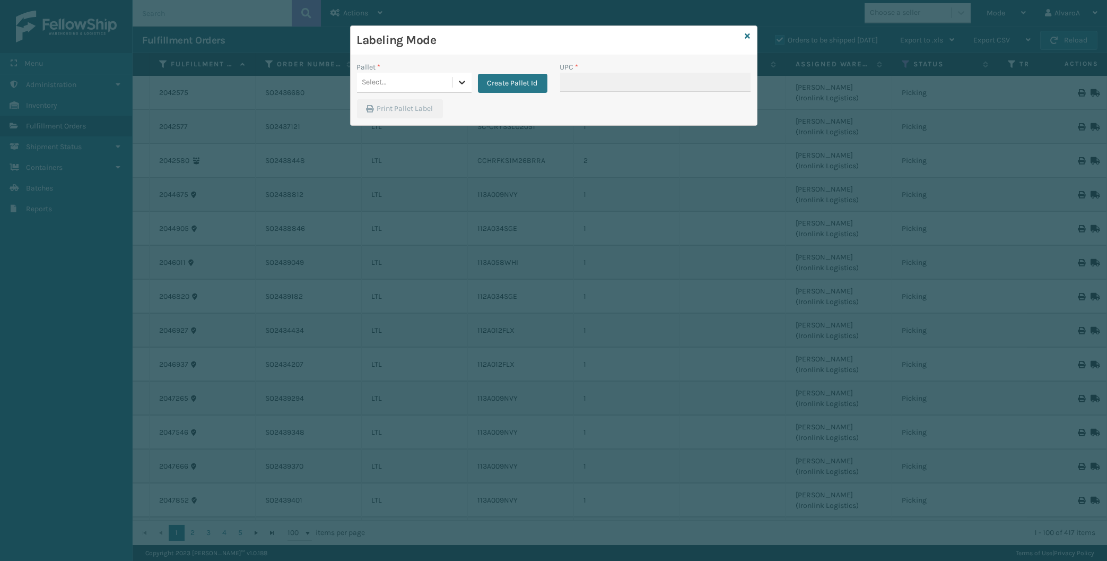
click at [459, 76] on div at bounding box center [461, 82] width 19 height 19
click at [416, 155] on div "UPSG-P3JGDWRKLC" at bounding box center [414, 148] width 115 height 20
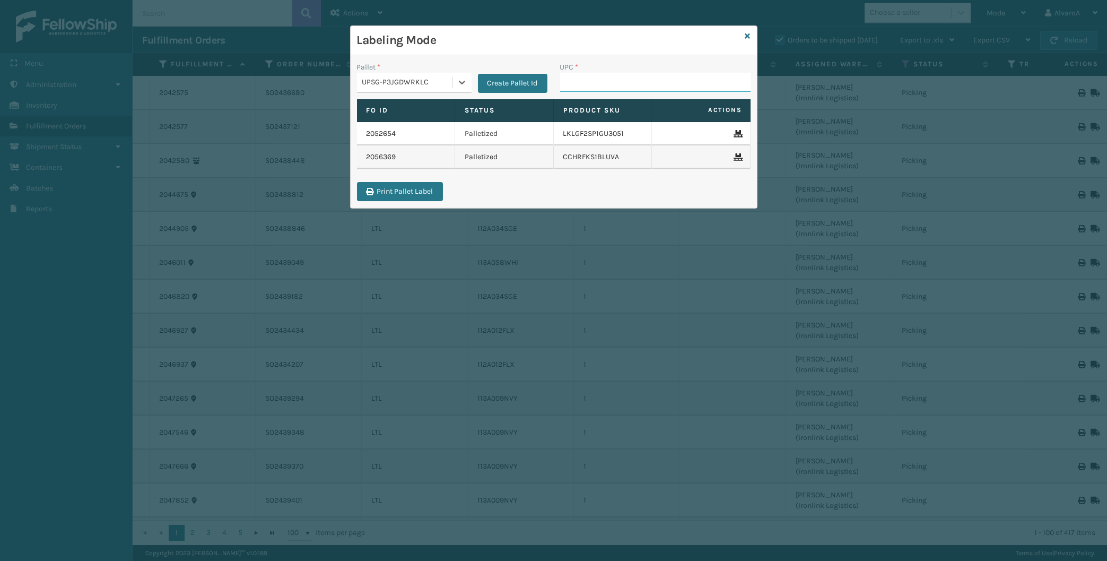
click at [579, 83] on input "UPC *" at bounding box center [655, 82] width 190 height 19
copy td "LKLGF2SP1GU3051"
drag, startPoint x: 629, startPoint y: 134, endPoint x: 562, endPoint y: 139, distance: 67.0
click at [562, 139] on td "LKLGF2SP1GU3051" at bounding box center [603, 133] width 99 height 23
click at [573, 88] on input "UPC *" at bounding box center [655, 82] width 190 height 19
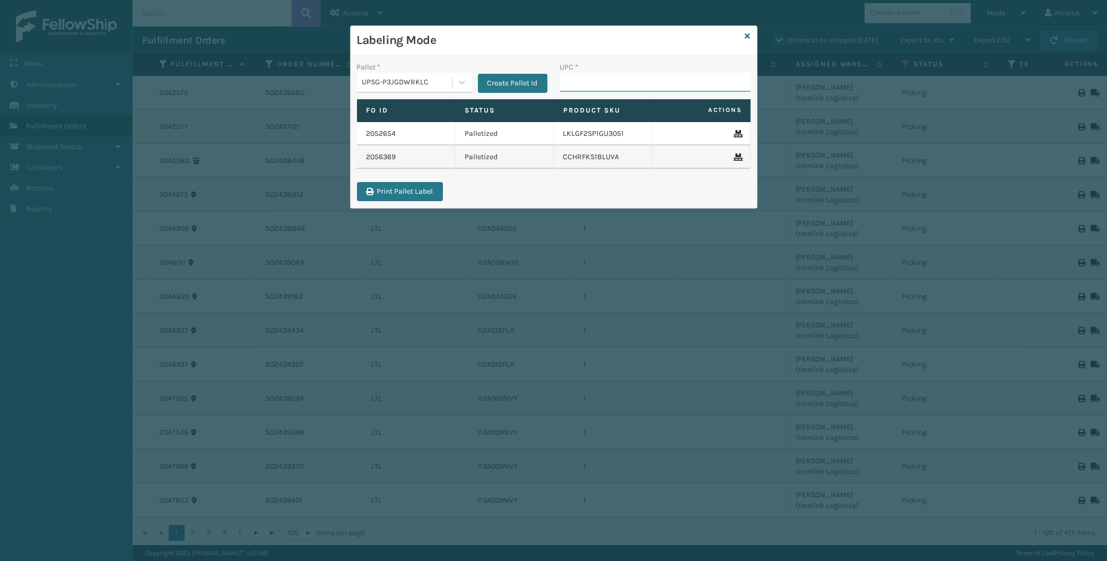
paste input "LKLGF2SP1GU3051"
type input "LKLGF2SP1GU3051"
click at [602, 82] on input "UPC *" at bounding box center [655, 82] width 190 height 19
type input "SC-CRYS3LU2001"
click at [456, 86] on div at bounding box center [461, 82] width 19 height 19
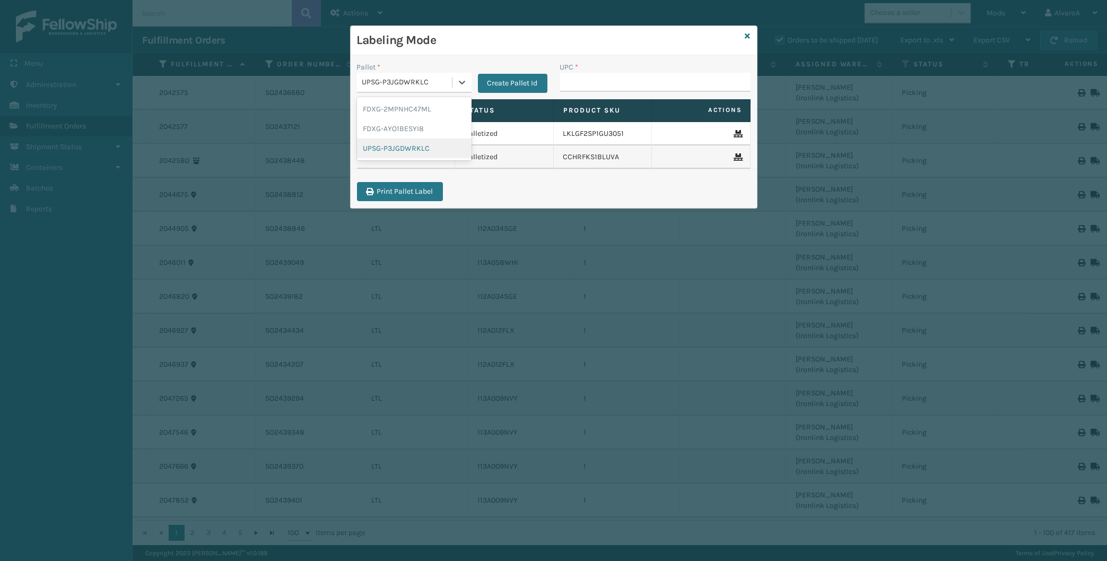
click at [417, 144] on div "UPSG-P3JGDWRKLC" at bounding box center [414, 148] width 115 height 20
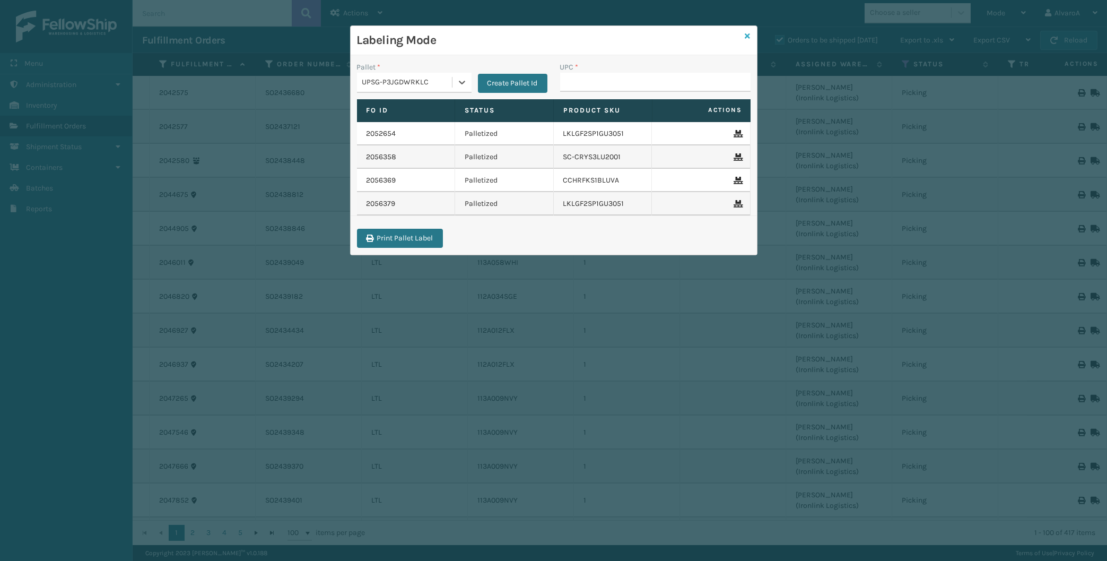
click at [747, 35] on icon at bounding box center [747, 35] width 5 height 7
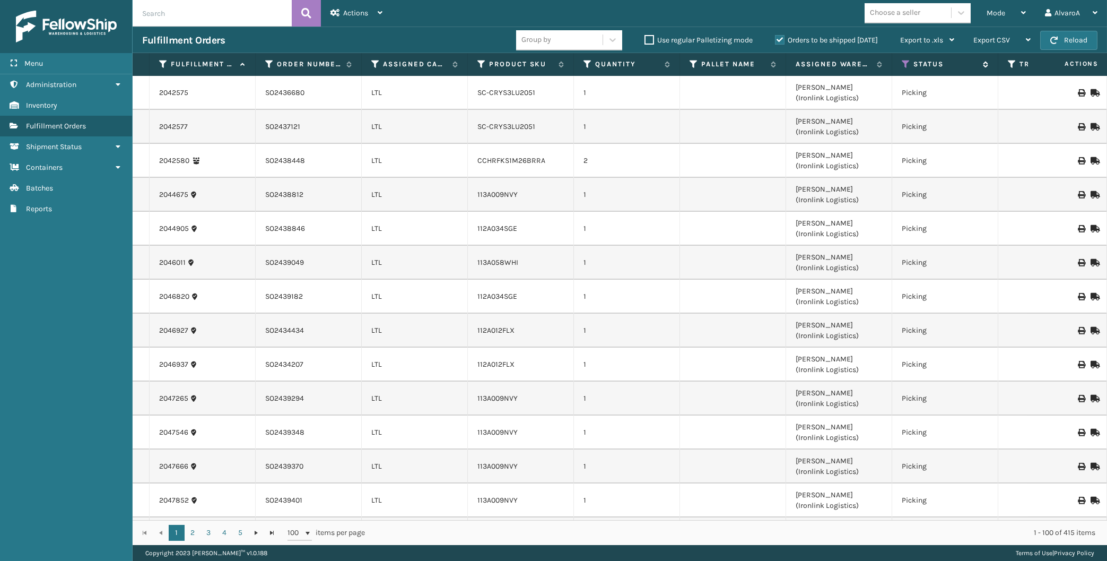
click at [902, 63] on th "Status" at bounding box center [945, 64] width 106 height 23
click at [905, 64] on icon at bounding box center [906, 64] width 8 height 10
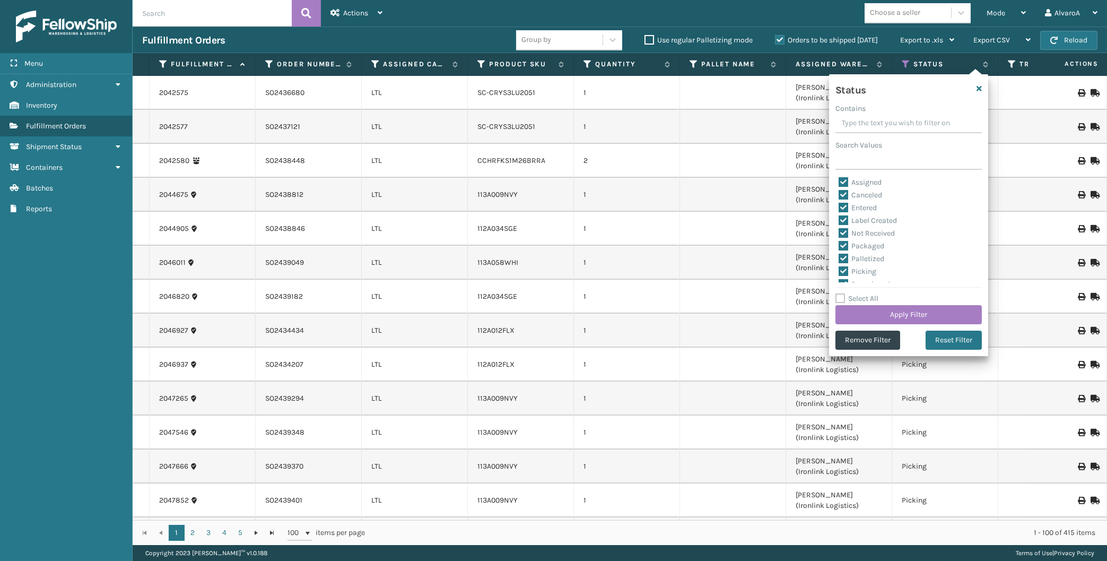
click at [843, 296] on label "Select All" at bounding box center [856, 298] width 43 height 9
click at [843, 293] on input "Select All" at bounding box center [914, 292] width 159 height 1
checkbox input "true"
click at [843, 296] on label "Select All" at bounding box center [856, 298] width 43 height 9
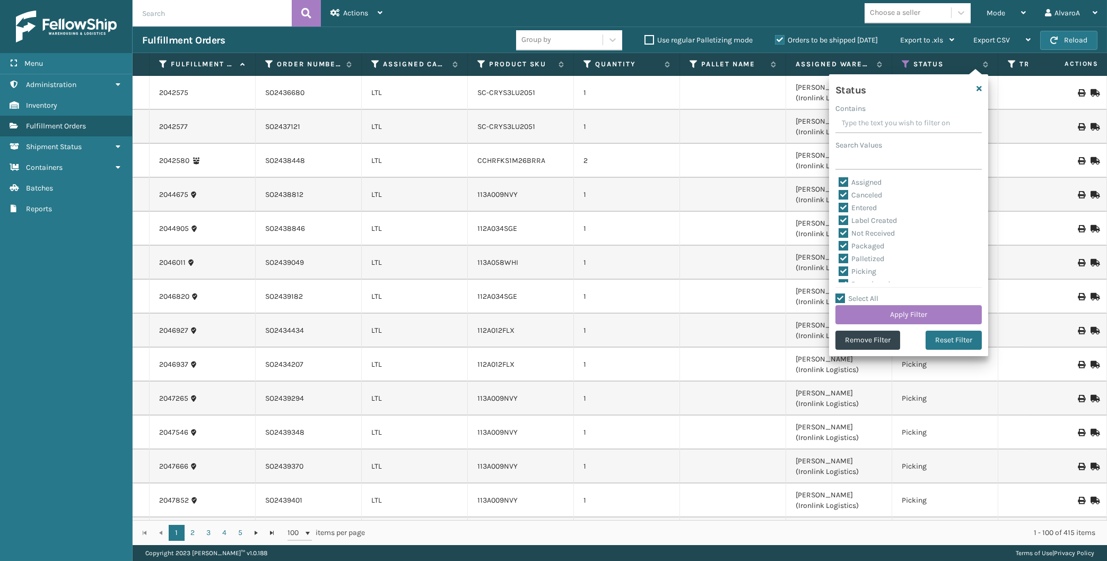
click at [843, 293] on input "Select All" at bounding box center [914, 292] width 159 height 1
checkbox input "false"
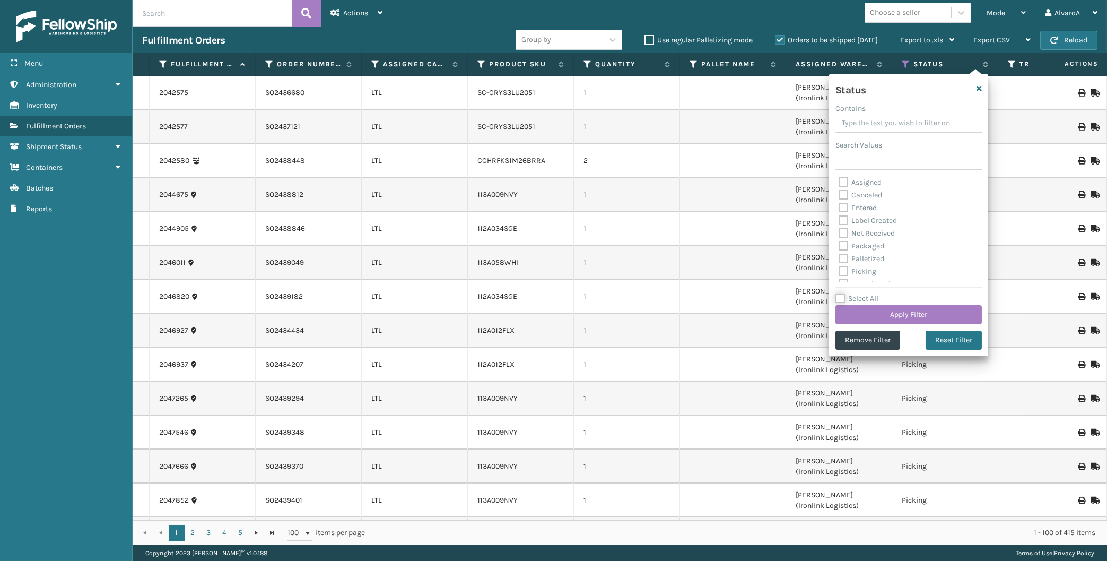
checkbox input "false"
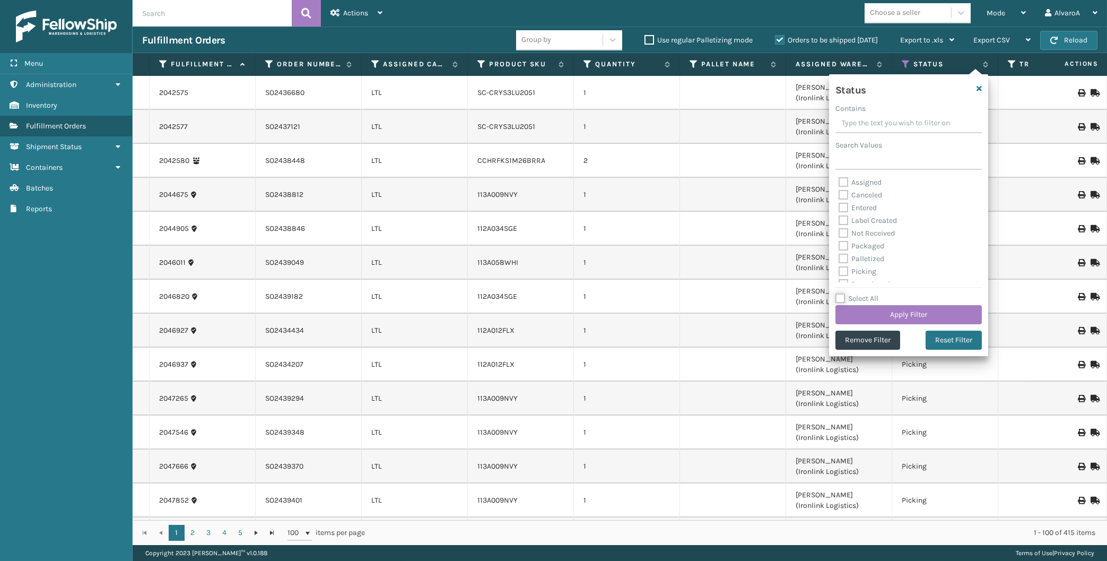
checkbox input "false"
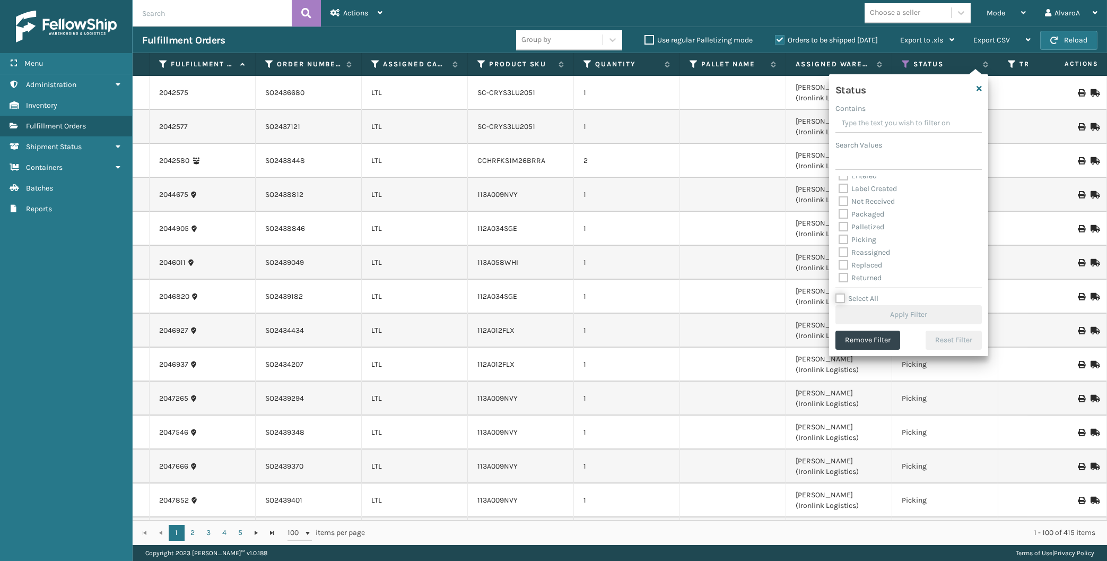
scroll to position [49, 0]
click at [864, 207] on label "Palletized" at bounding box center [862, 209] width 46 height 9
click at [839, 207] on input "Palletized" at bounding box center [839, 206] width 1 height 7
checkbox input "true"
click at [858, 318] on button "Apply Filter" at bounding box center [908, 314] width 146 height 19
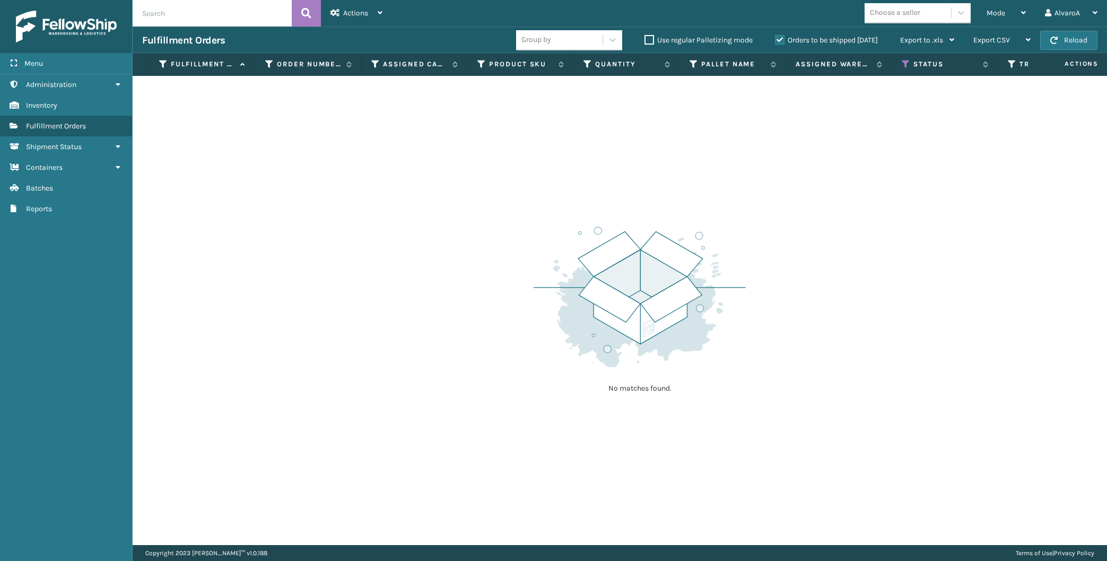
click at [781, 37] on label "Orders to be shipped [DATE]" at bounding box center [826, 40] width 103 height 9
click at [775, 37] on input "Orders to be shipped [DATE]" at bounding box center [775, 37] width 1 height 7
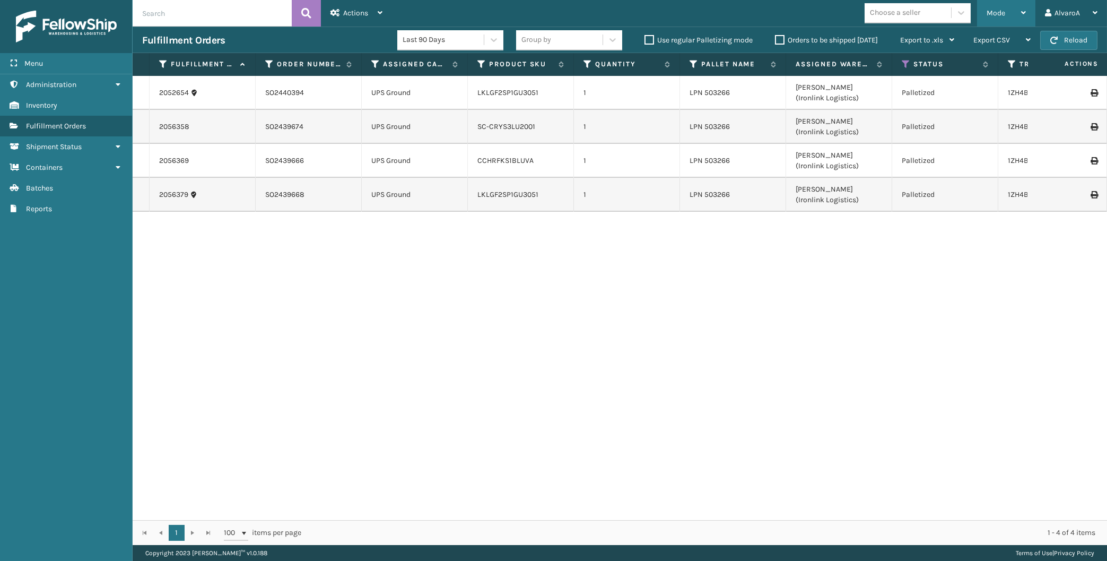
click at [1006, 7] on div "Mode" at bounding box center [1005, 13] width 39 height 27
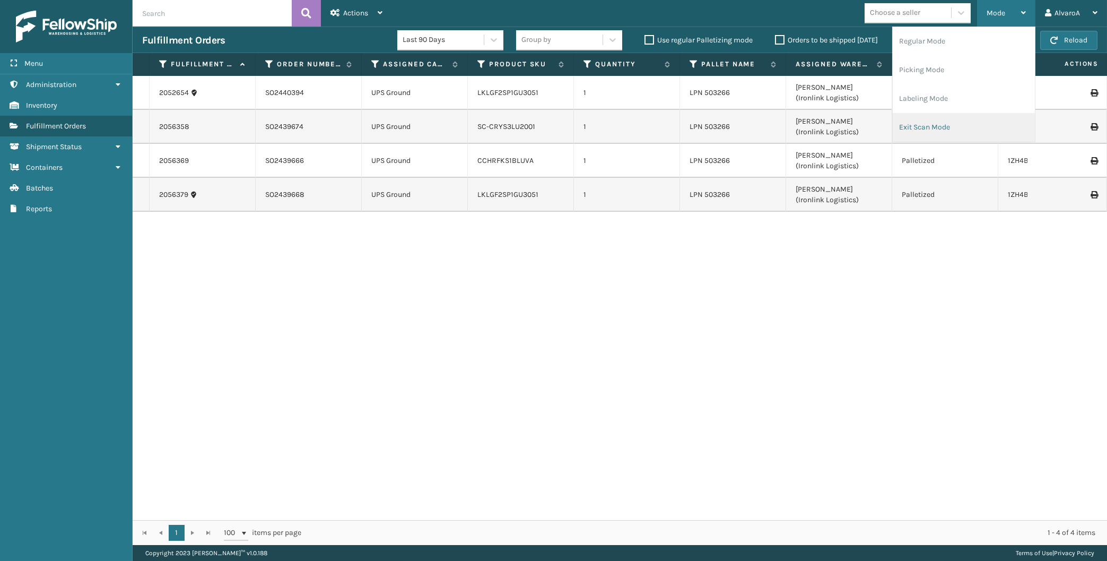
click at [903, 127] on li "Exit Scan Mode" at bounding box center [964, 127] width 142 height 29
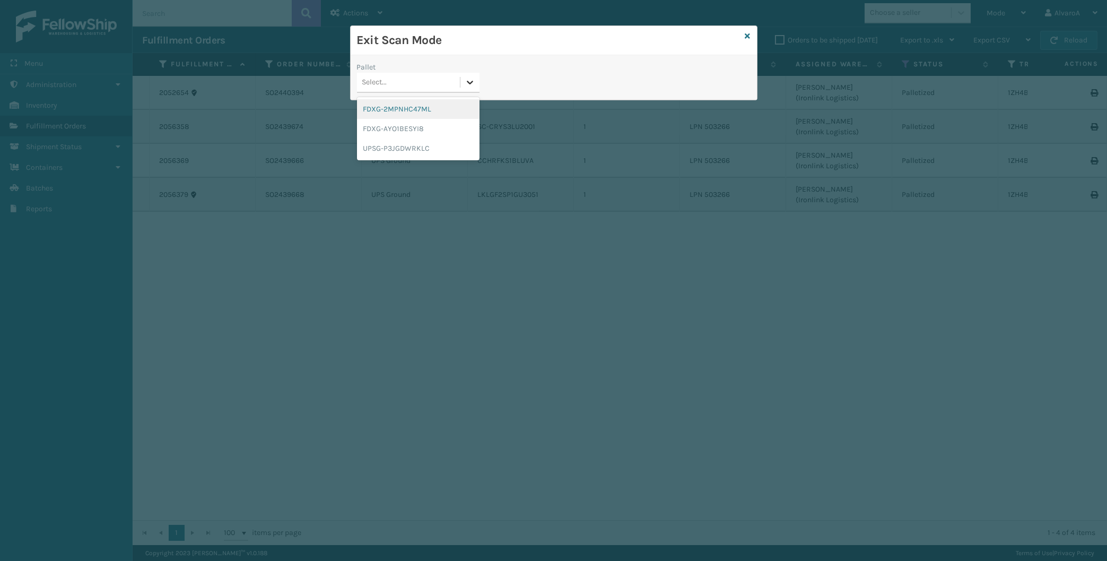
click at [462, 90] on div at bounding box center [469, 82] width 19 height 19
click at [404, 149] on div "UPSG-P3JGDWRKLC" at bounding box center [418, 148] width 123 height 20
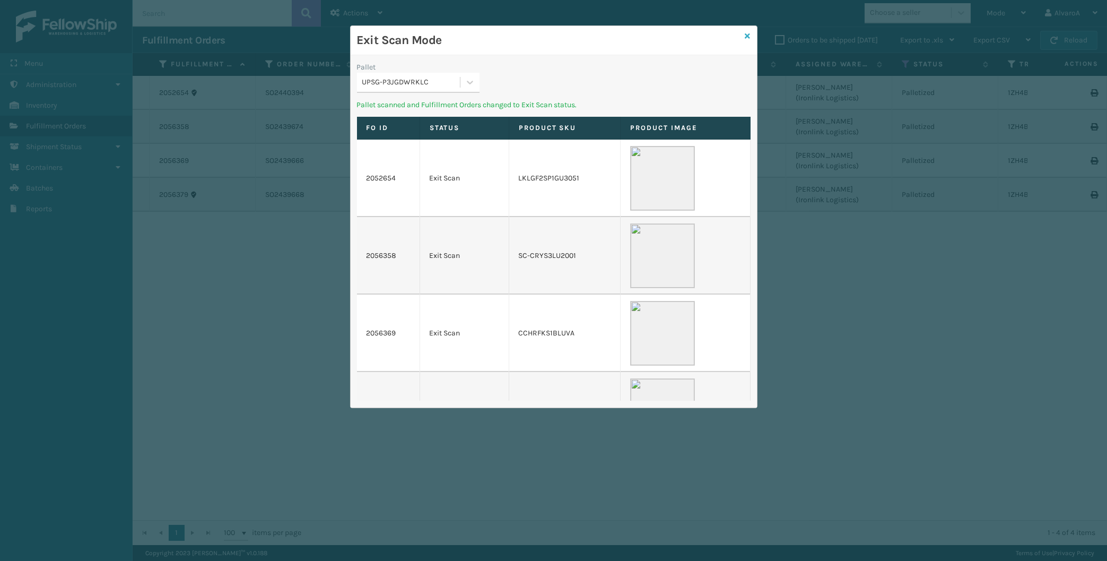
click at [747, 39] on icon at bounding box center [747, 35] width 5 height 7
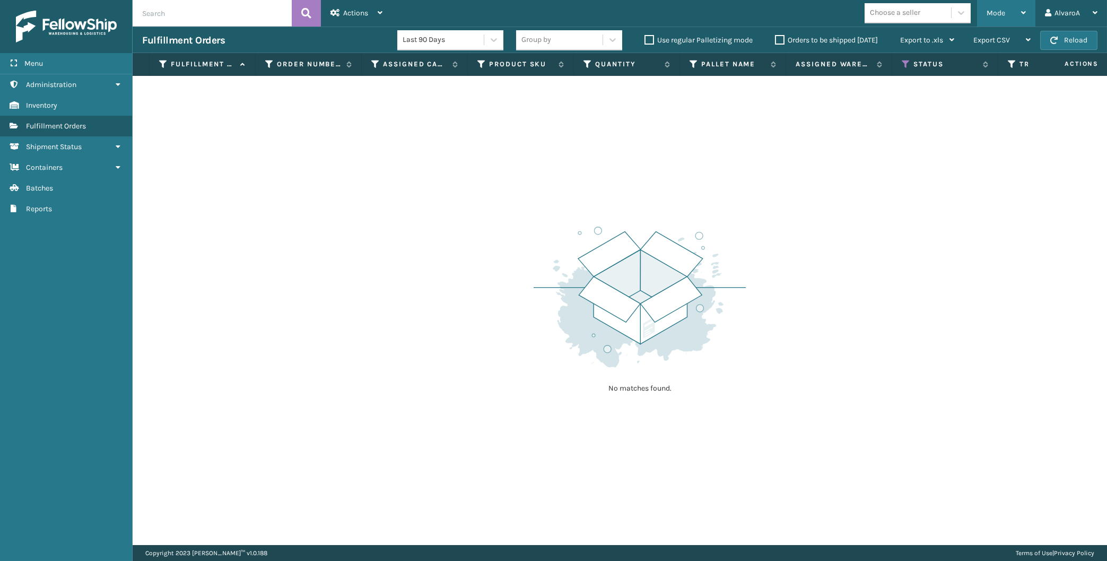
click at [1000, 13] on span "Mode" at bounding box center [995, 12] width 19 height 9
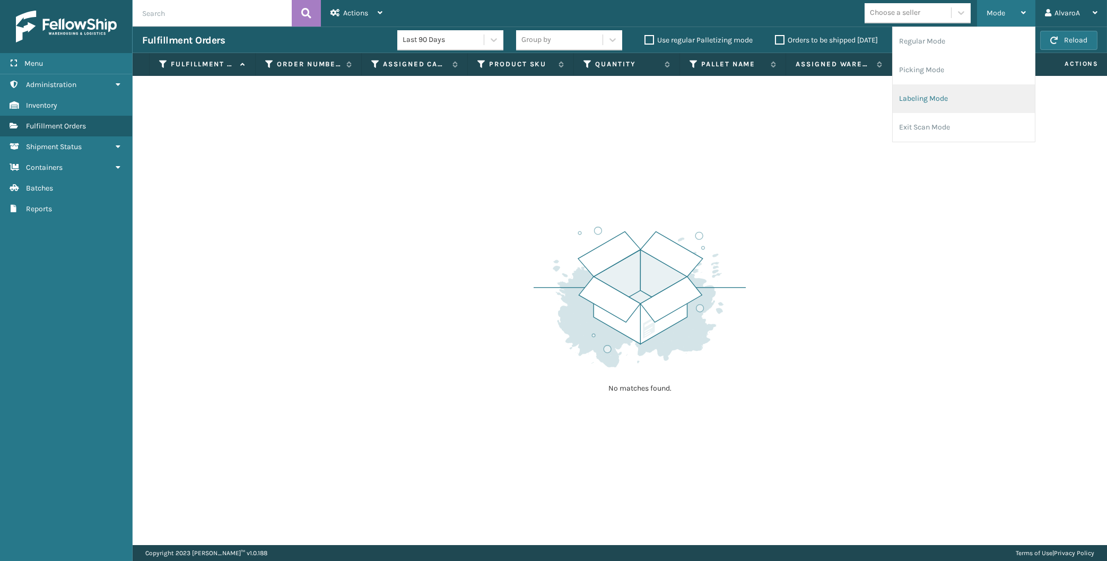
click at [908, 91] on li "Labeling Mode" at bounding box center [964, 98] width 142 height 29
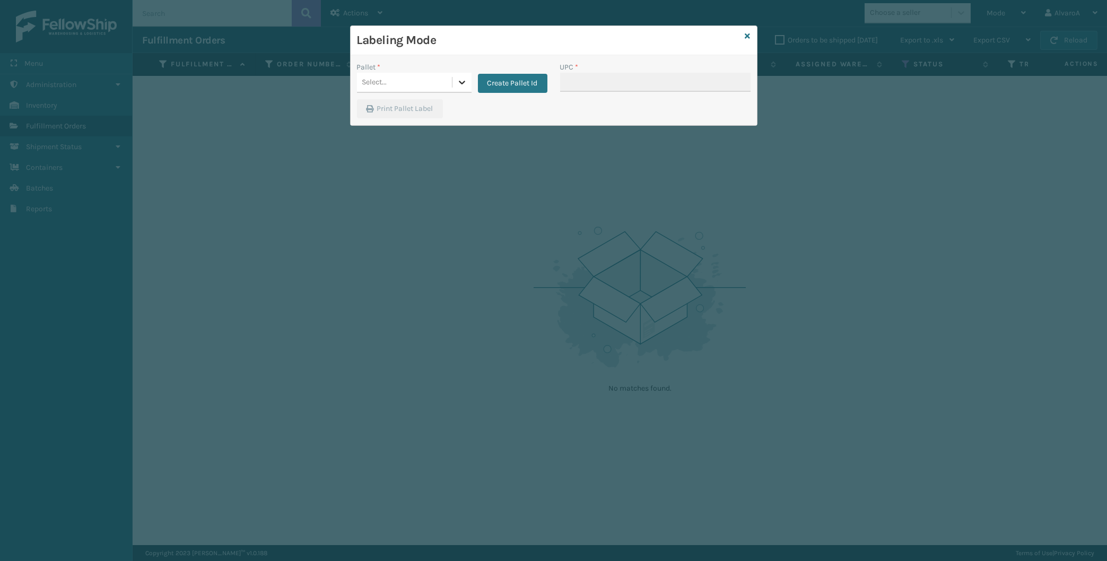
click at [457, 80] on div at bounding box center [461, 82] width 19 height 19
click at [507, 83] on button "Create Pallet Id" at bounding box center [512, 83] width 69 height 19
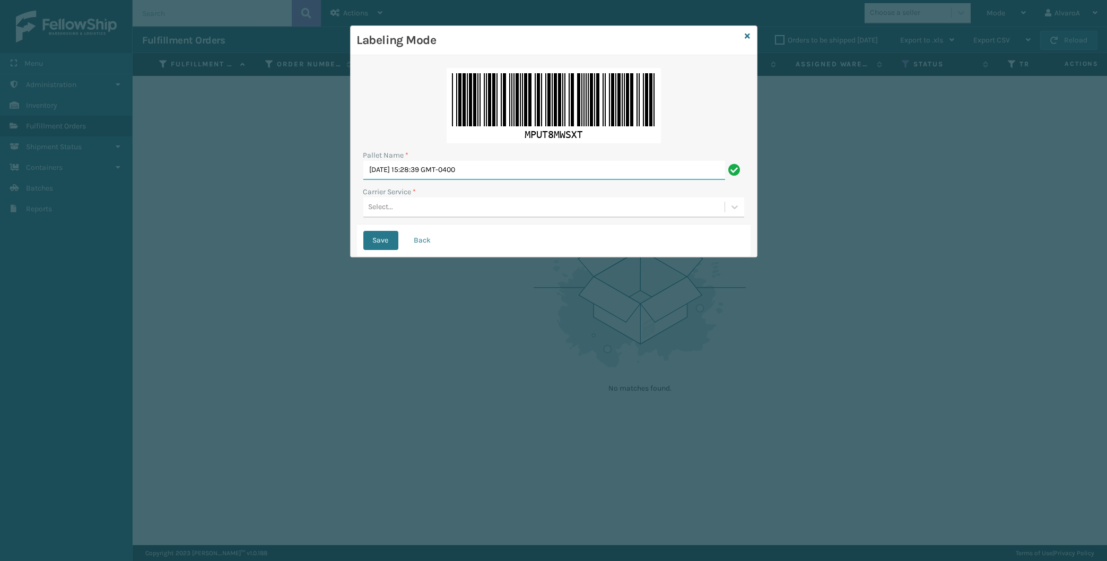
drag, startPoint x: 512, startPoint y: 173, endPoint x: 208, endPoint y: 178, distance: 303.4
click at [363, 180] on input "Tue Sep 02 2025 15:28:39 GMT-0400" at bounding box center [544, 170] width 362 height 19
type input "l"
type input "LPN 503267"
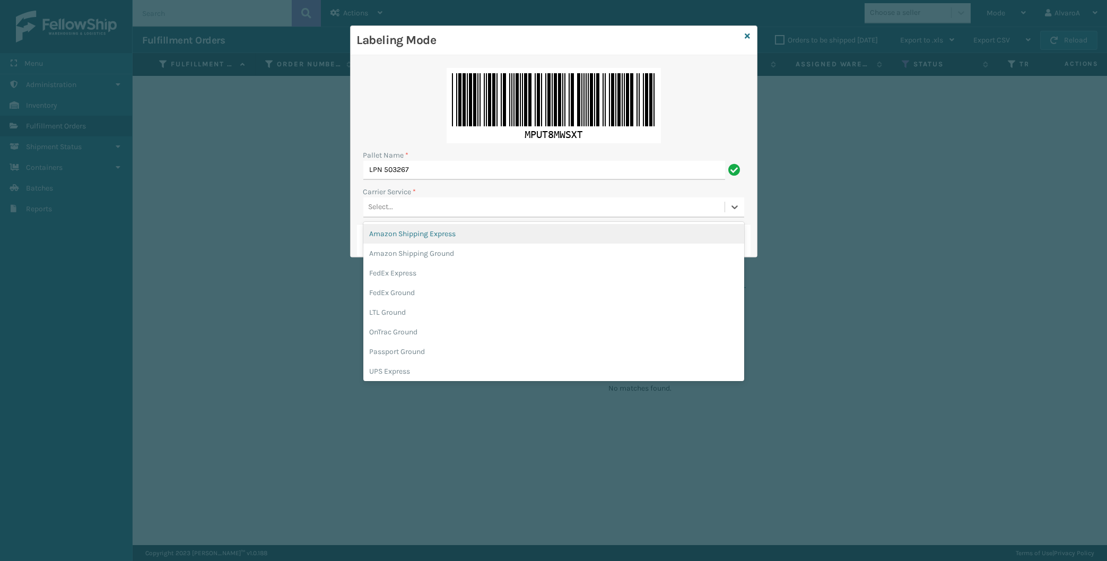
click at [464, 209] on div "Select..." at bounding box center [543, 207] width 361 height 18
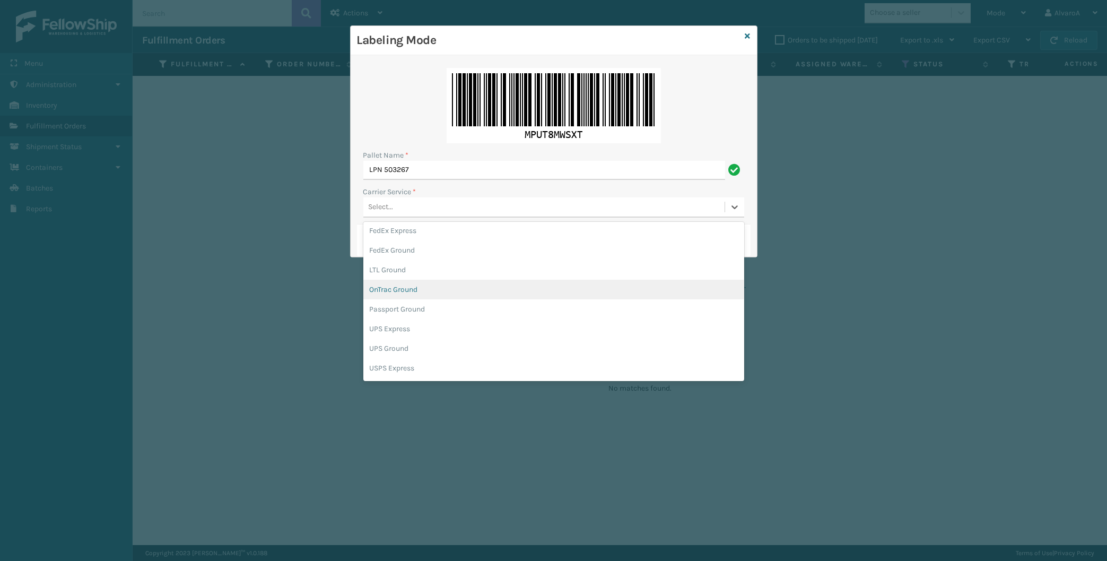
scroll to position [61, 0]
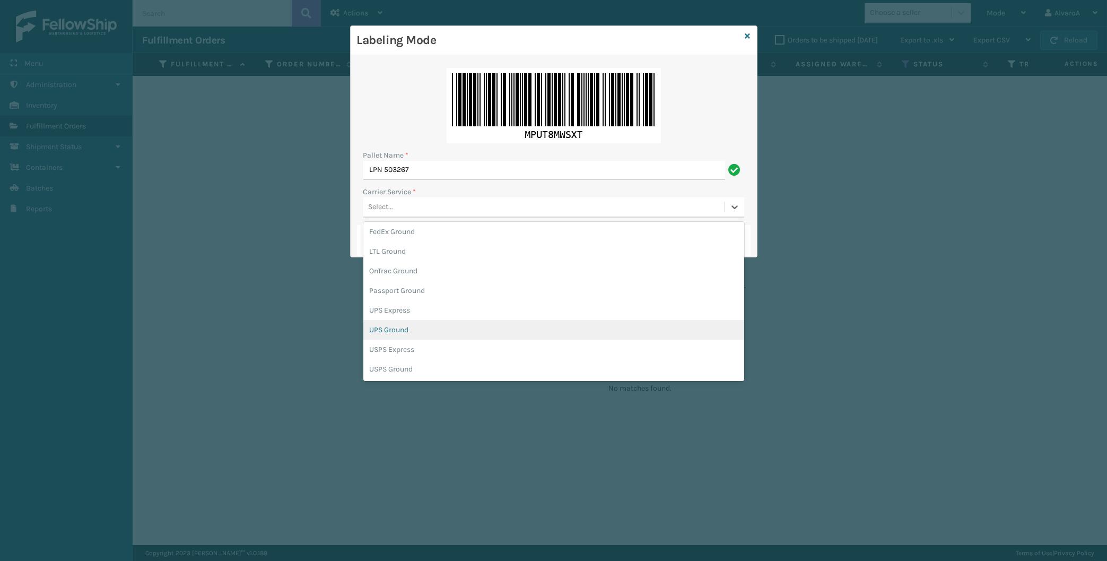
click at [391, 325] on div "UPS Ground" at bounding box center [553, 330] width 381 height 20
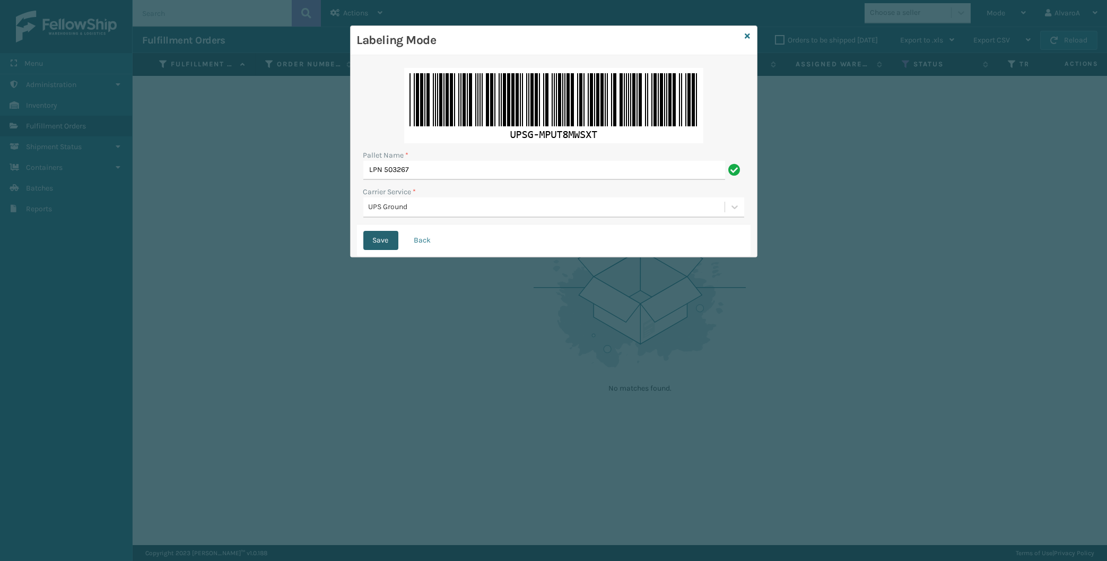
click at [380, 244] on button "Save" at bounding box center [380, 240] width 35 height 19
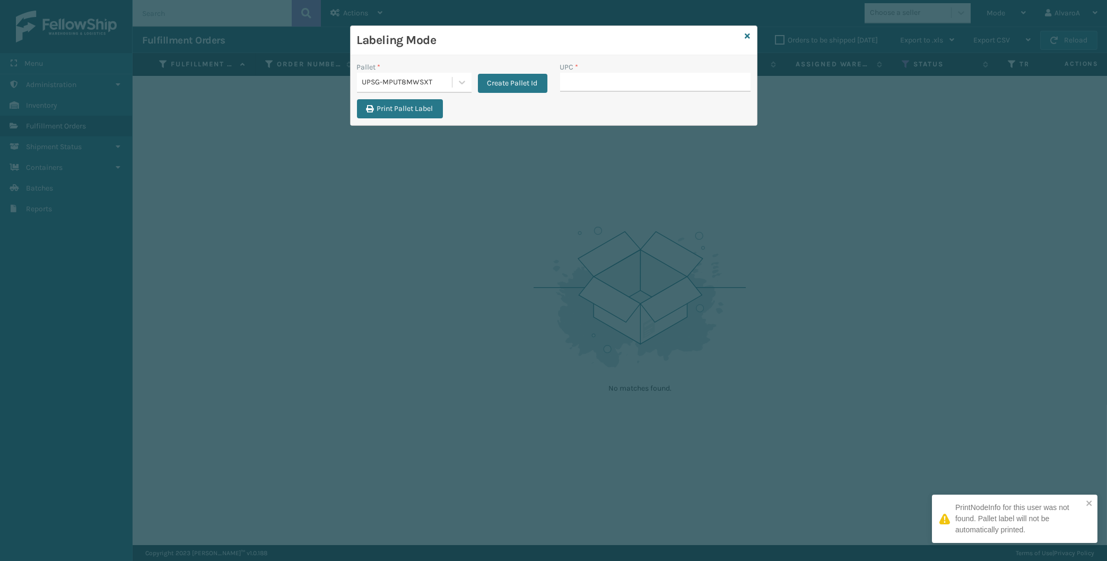
click at [582, 82] on input "UPC *" at bounding box center [655, 82] width 190 height 19
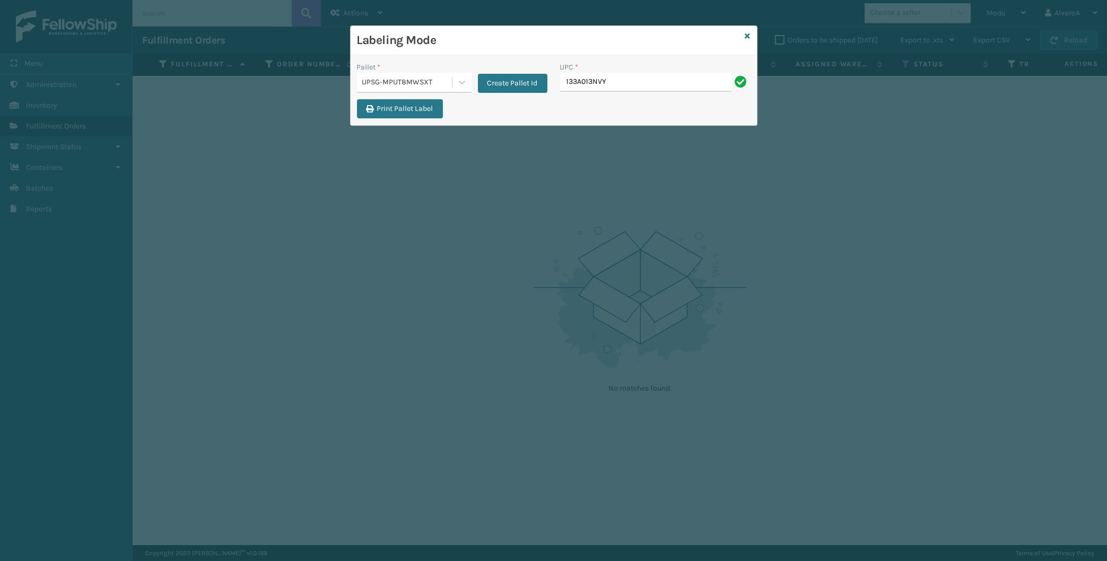
type input "133A013NVY"
type input "CCHFKS3BLUVA"
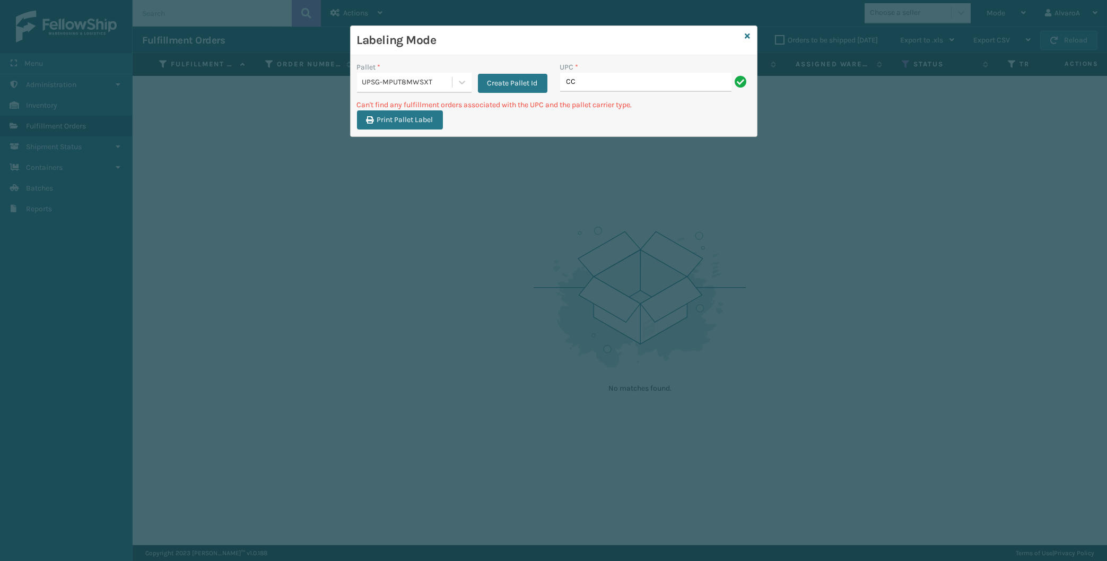
type input "C"
type input "CCHRFKS3BLUVA"
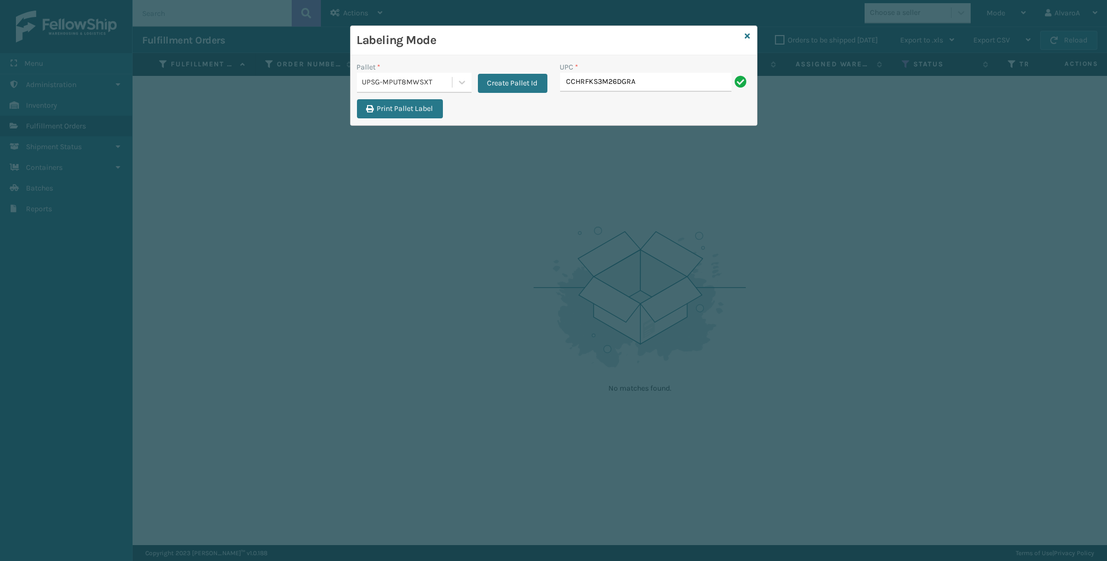
type input "CCHRFKS3M26DGRA"
type input "CCWENKS3M26DGRA"
type input "LKLGF2SP3CAR"
type input "LKLGF2SP3GU3051"
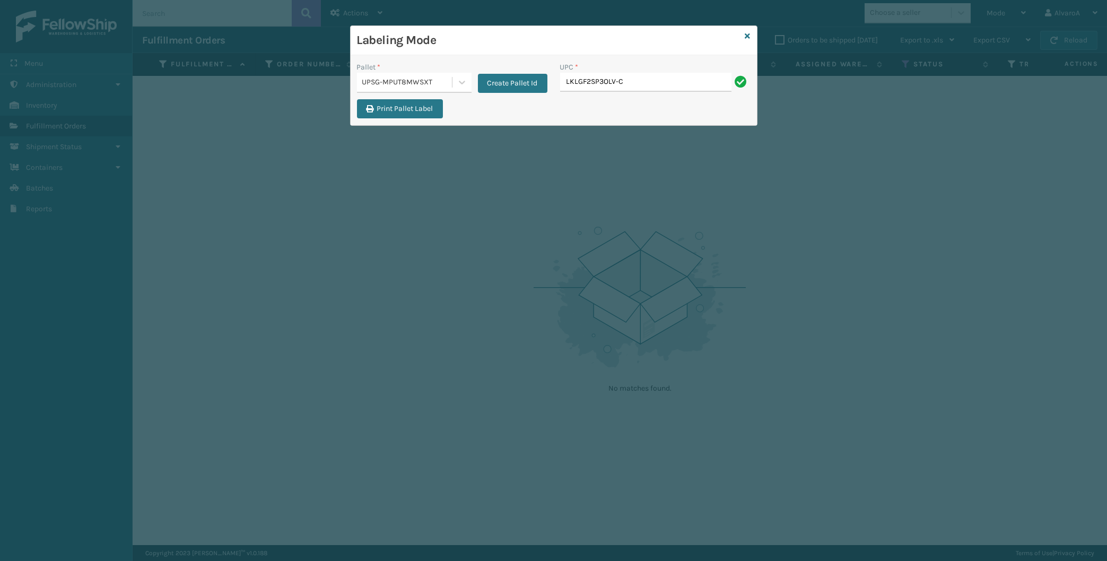
type input "LKLGF2SP3OLV-C"
click at [746, 34] on icon at bounding box center [747, 35] width 5 height 7
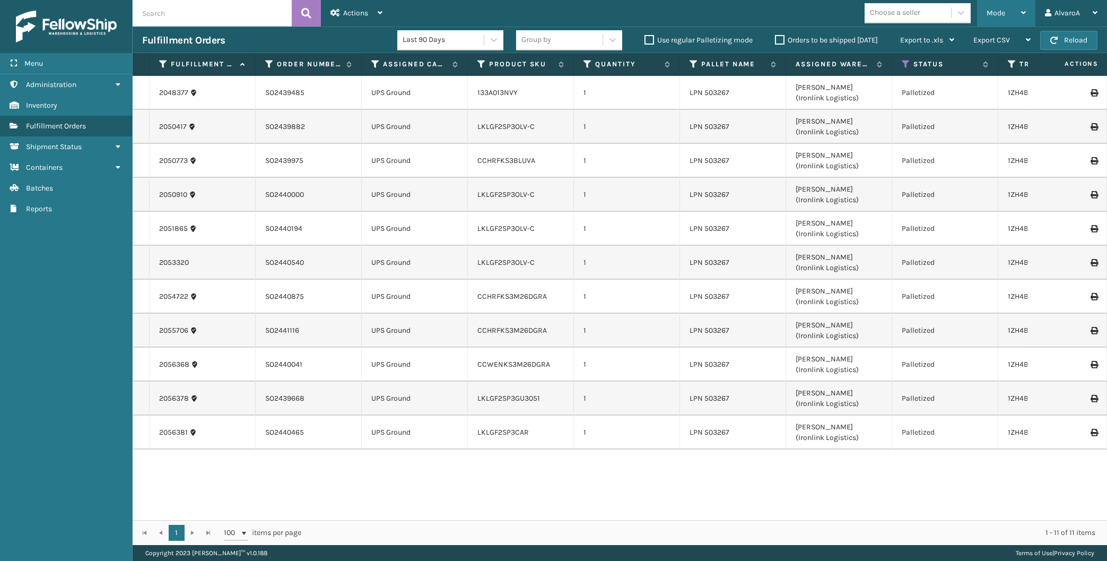
click at [1015, 9] on div "Mode" at bounding box center [1005, 13] width 39 height 27
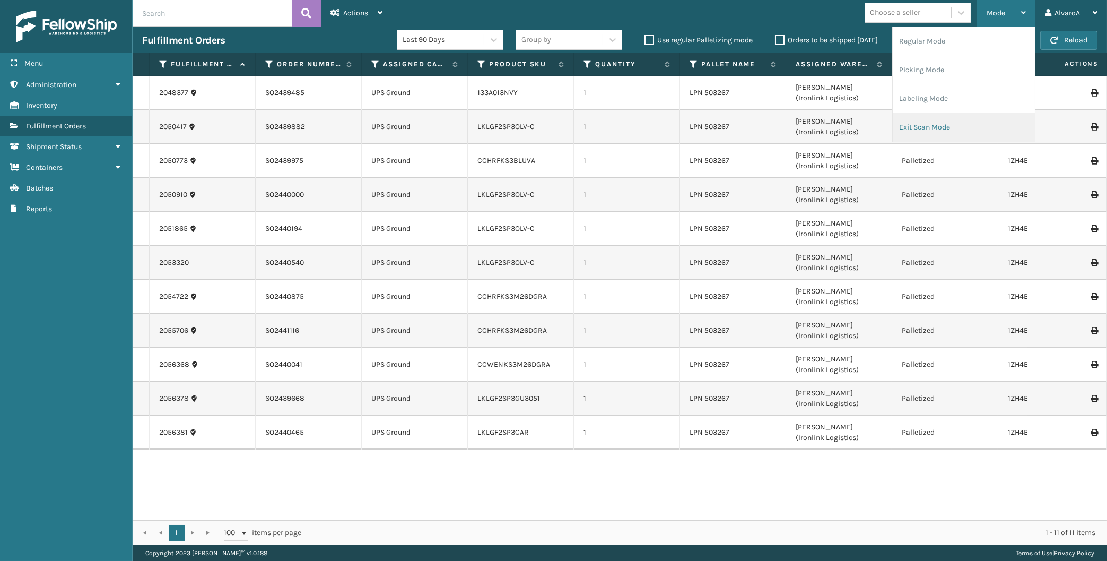
click at [907, 136] on li "Exit Scan Mode" at bounding box center [964, 127] width 142 height 29
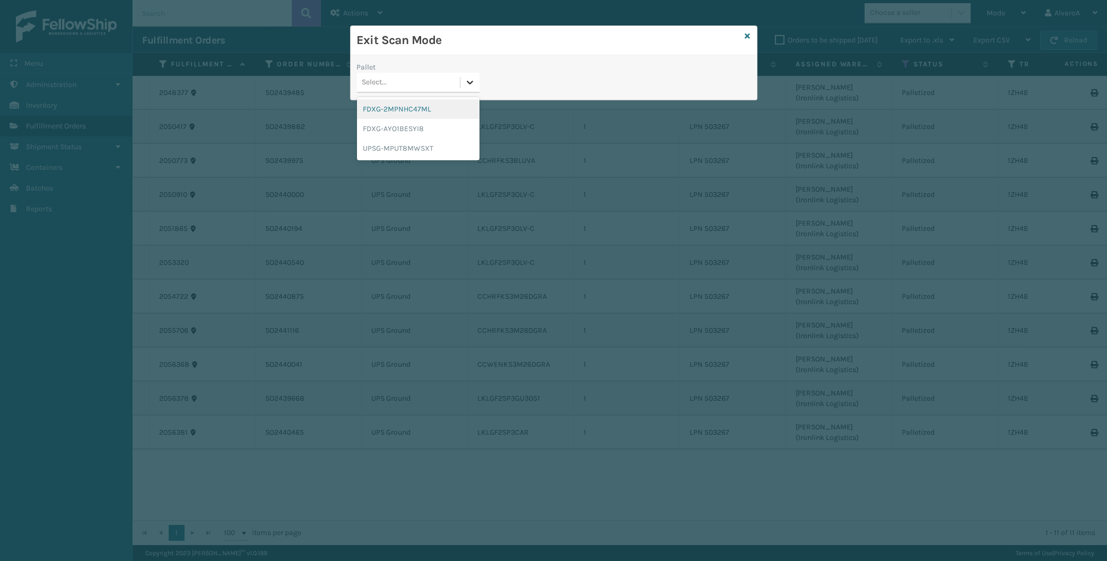
click at [467, 79] on icon at bounding box center [470, 82] width 11 height 11
click at [390, 149] on div "UPSG-MPUT8MWSXT" at bounding box center [418, 148] width 123 height 20
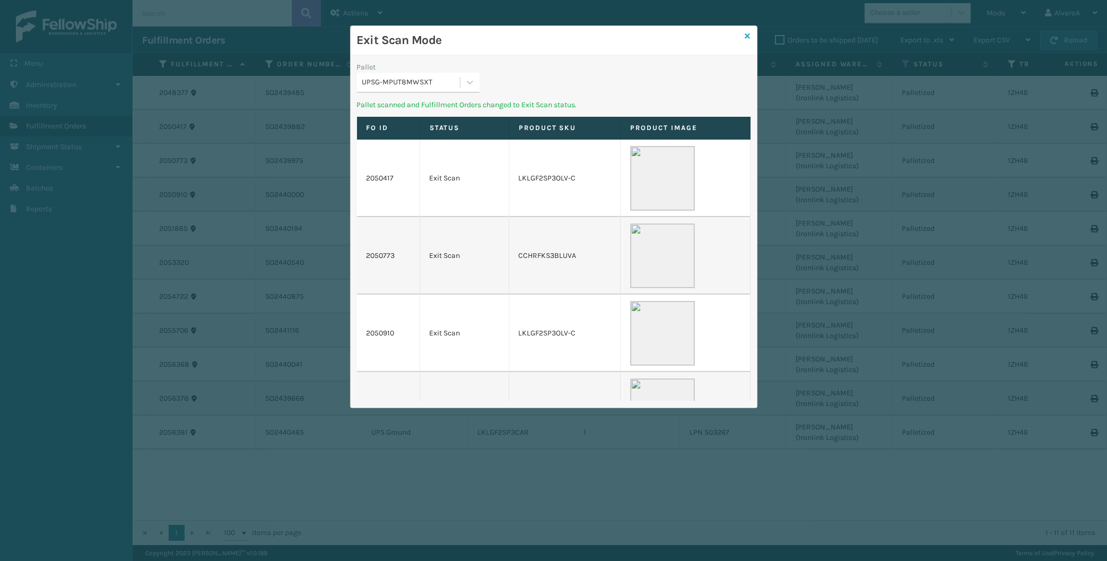
click at [747, 37] on icon at bounding box center [747, 35] width 5 height 7
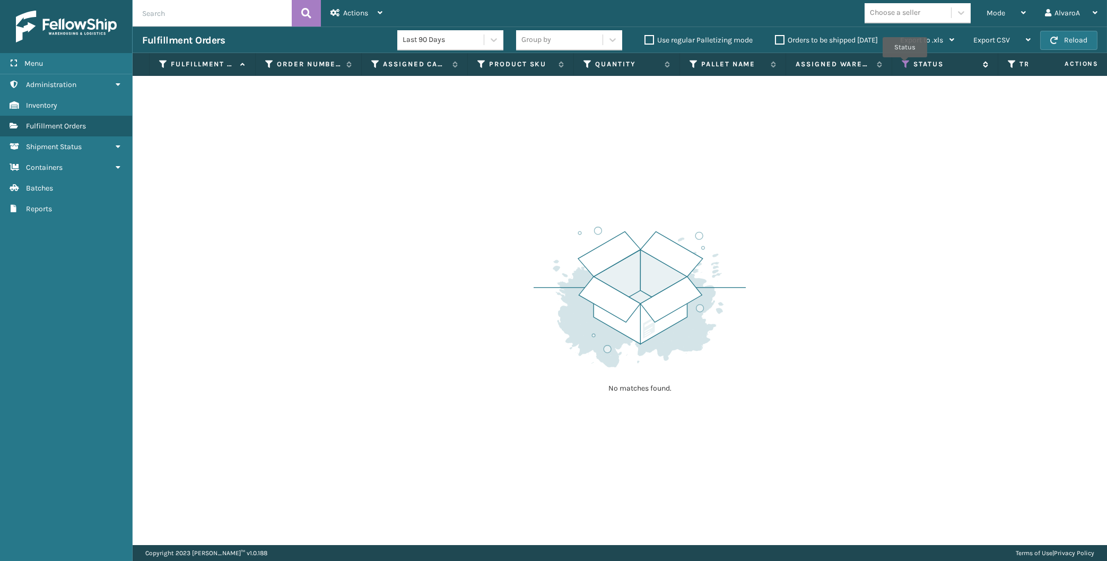
click at [905, 65] on icon at bounding box center [906, 64] width 8 height 10
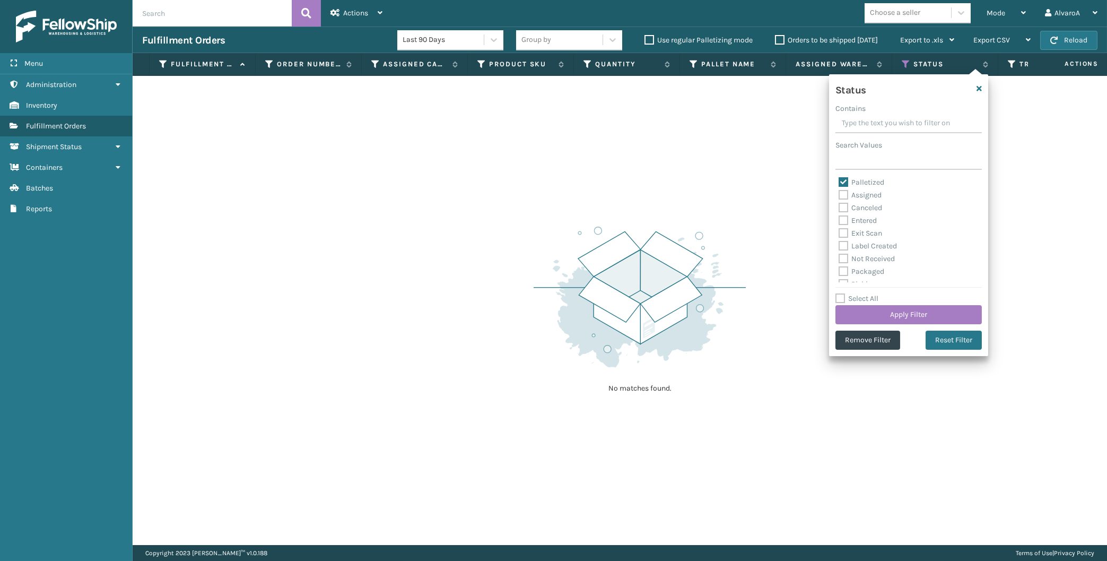
click at [862, 180] on label "Palletized" at bounding box center [862, 182] width 46 height 9
click at [839, 180] on input "Palletized" at bounding box center [839, 179] width 1 height 7
checkbox input "false"
click at [868, 233] on label "Picking" at bounding box center [858, 234] width 38 height 9
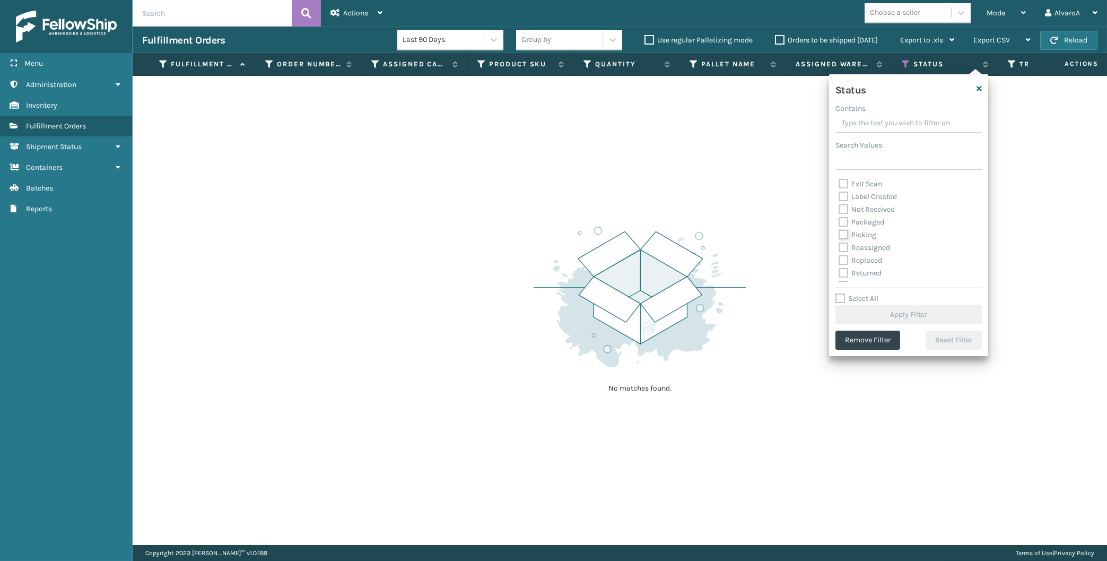
click at [839, 233] on input "Picking" at bounding box center [839, 232] width 1 height 7
checkbox input "true"
click at [864, 316] on button "Apply Filter" at bounding box center [908, 314] width 146 height 19
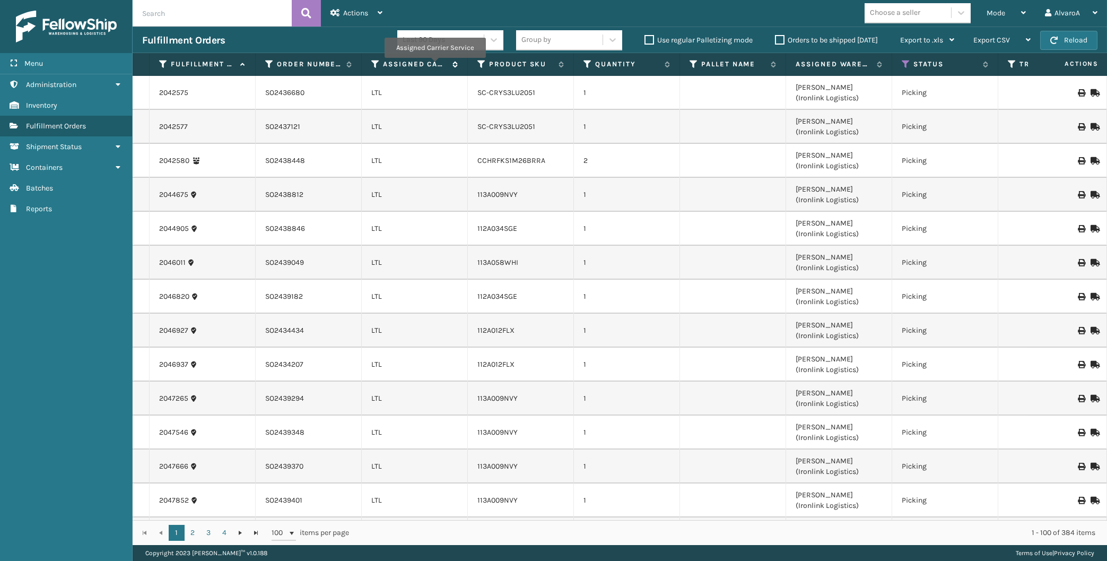
click at [434, 65] on label "Assigned Carrier Service" at bounding box center [415, 64] width 64 height 10
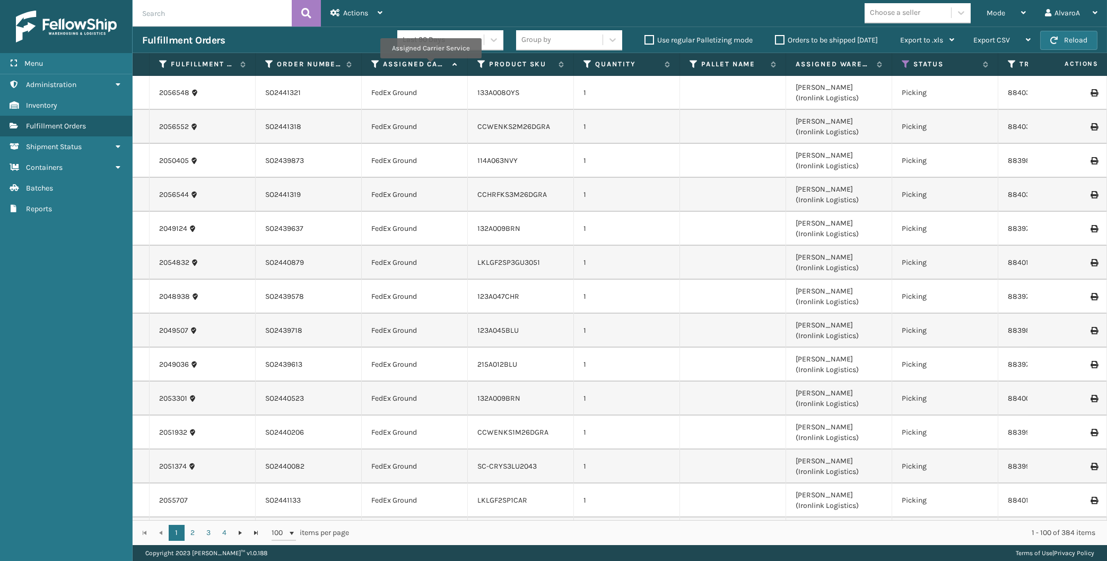
click at [431, 66] on label "Assigned Carrier Service" at bounding box center [415, 64] width 64 height 10
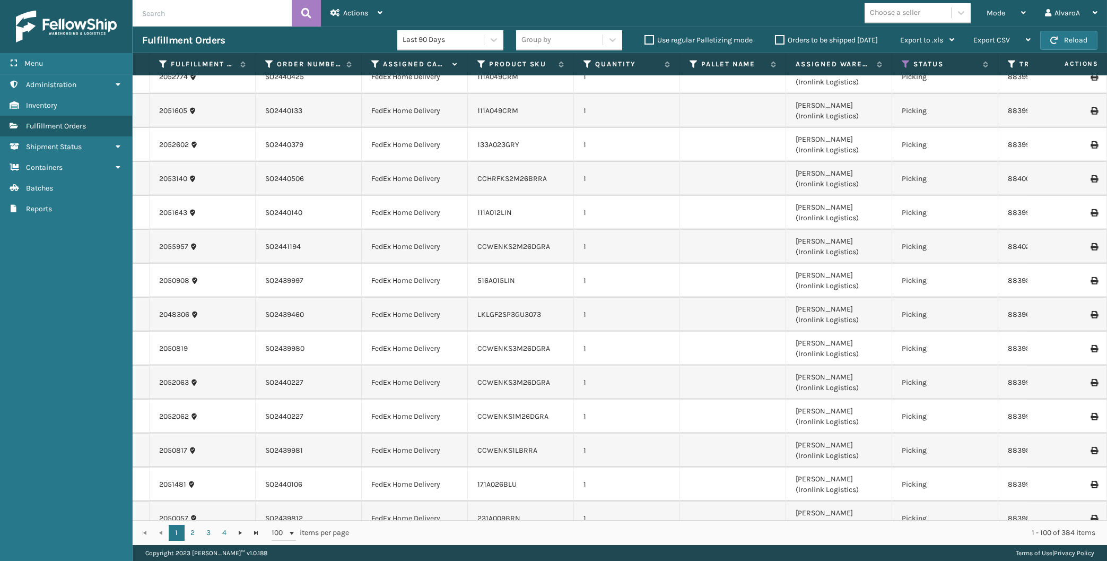
scroll to position [2950, 0]
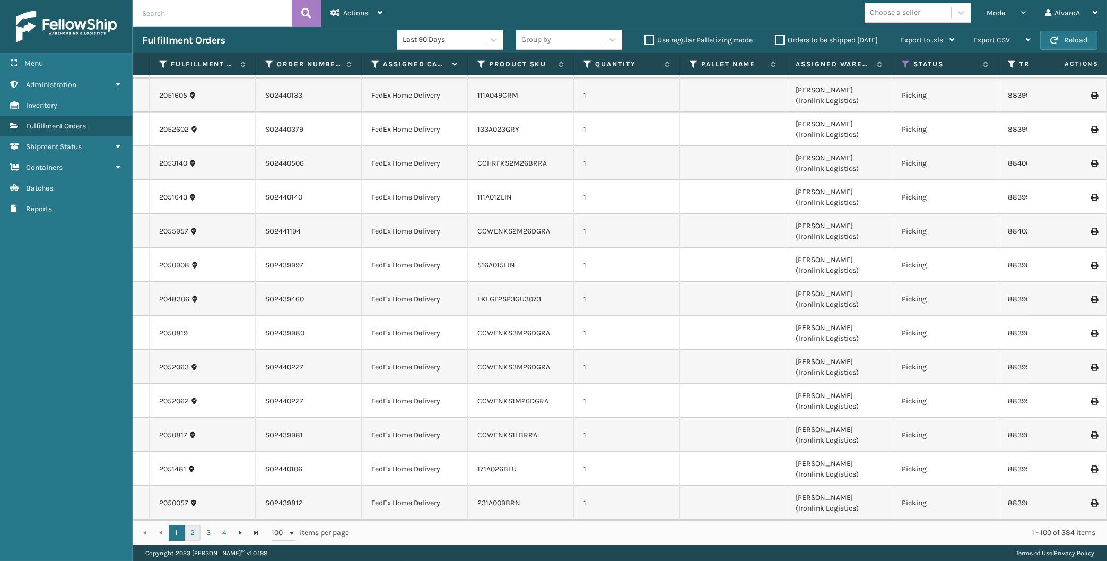
click at [196, 537] on link "2" at bounding box center [193, 533] width 16 height 16
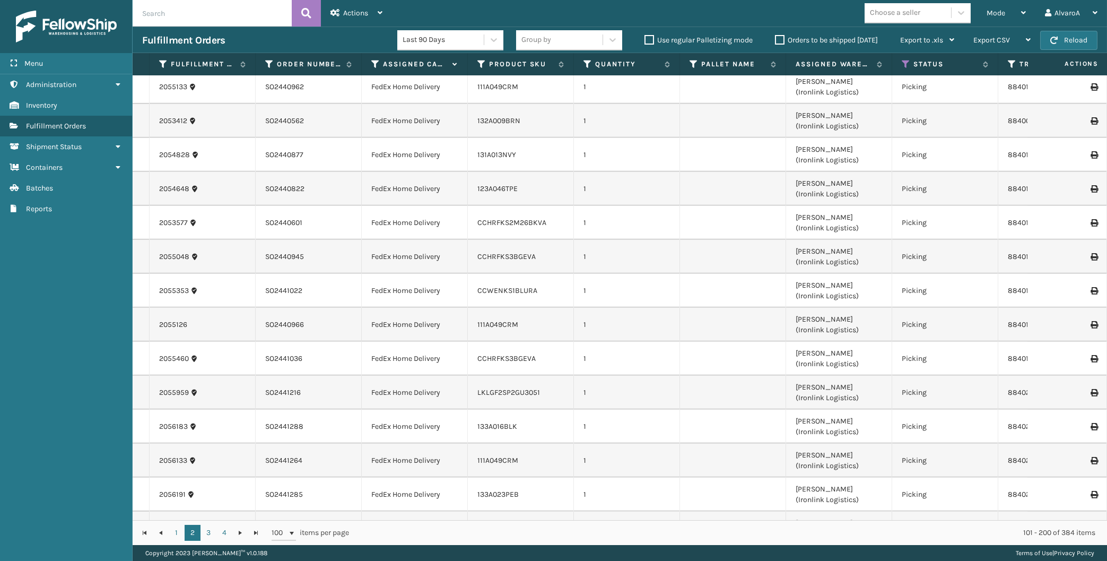
scroll to position [2950, 0]
